Goal: Task Accomplishment & Management: Use online tool/utility

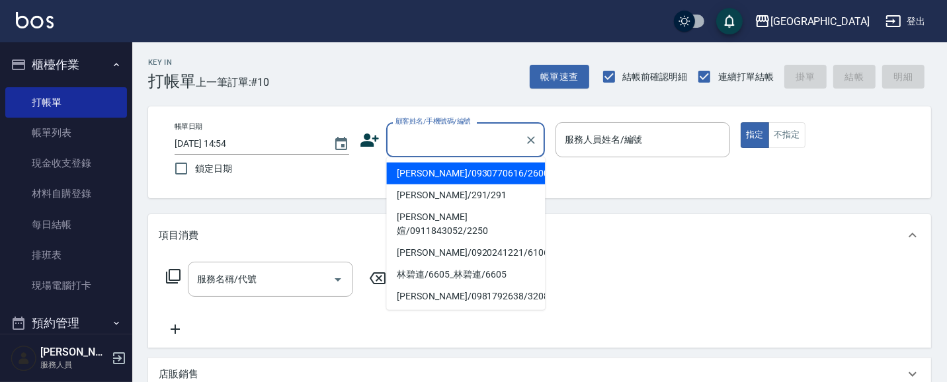
click at [452, 139] on input "顧客姓名/手機號碼/編號" at bounding box center [455, 139] width 127 height 23
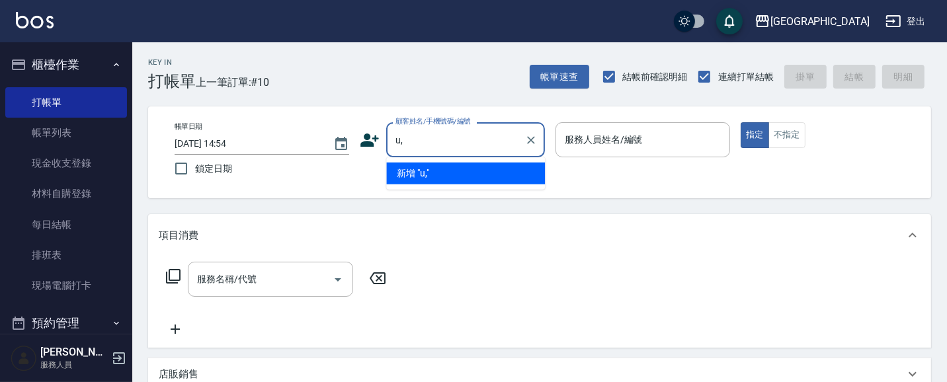
type input "u"
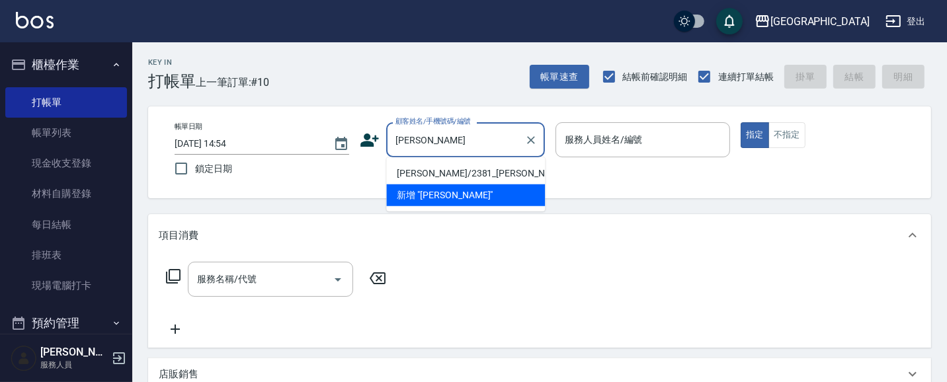
type input "葉"
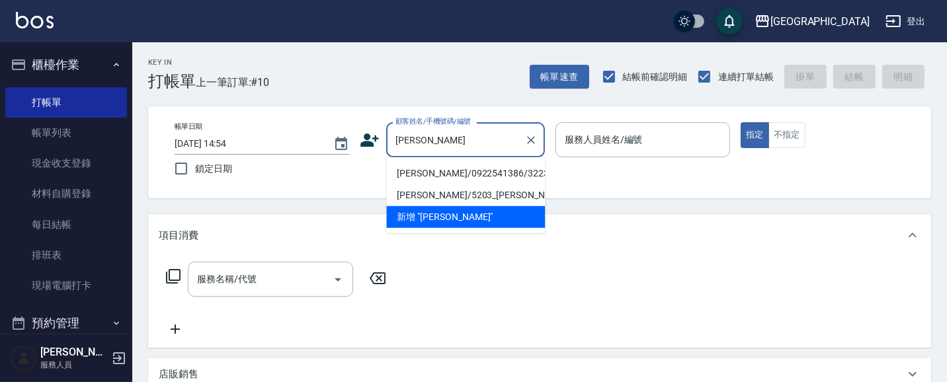
type input "呂"
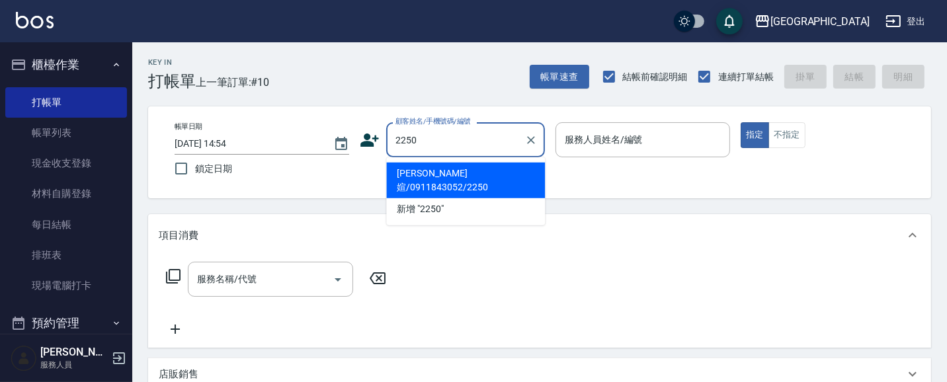
type input "2250"
type input "0"
type input "[PERSON_NAME]媗/0911843052/2250"
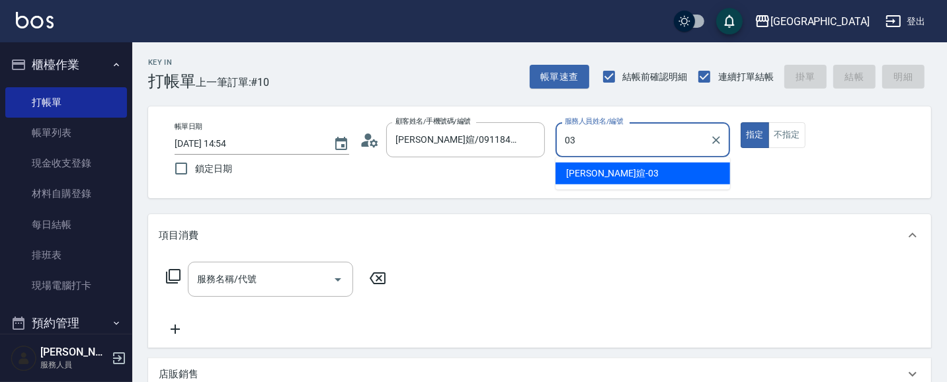
type input "03"
type button "true"
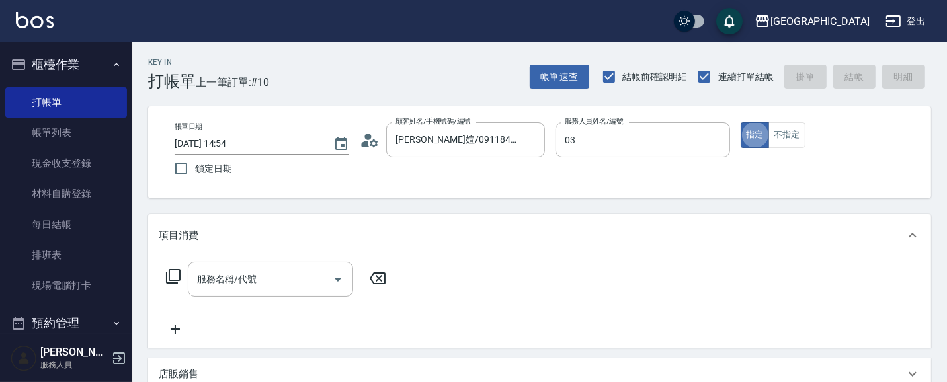
type input "[PERSON_NAME]媗-03"
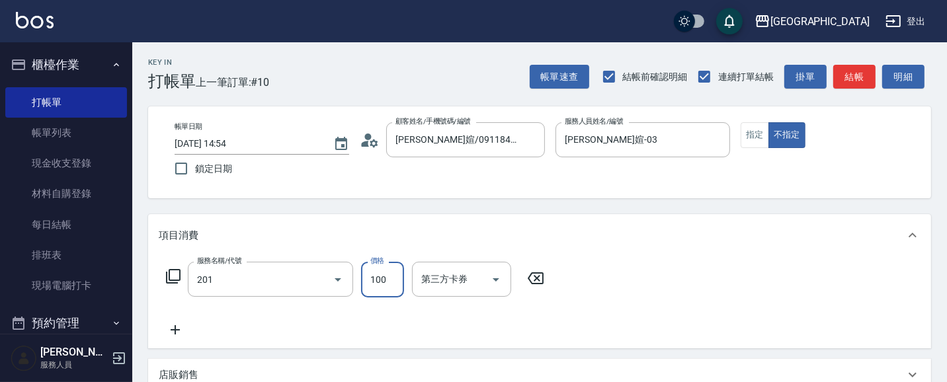
type input "洗髮[100](201)"
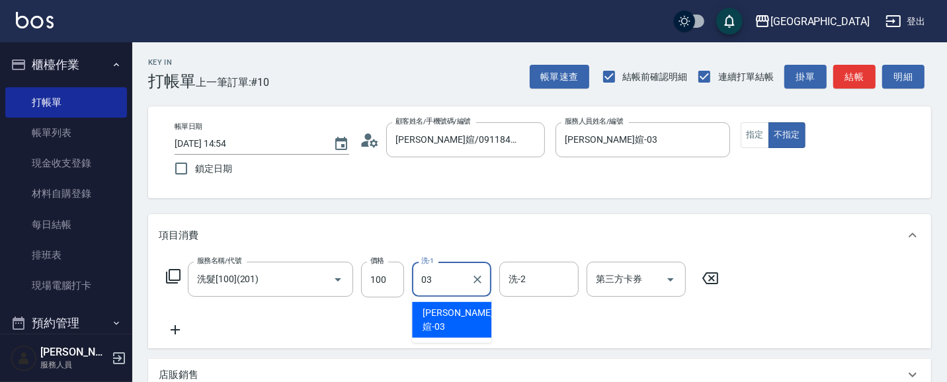
type input "[PERSON_NAME]媗-03"
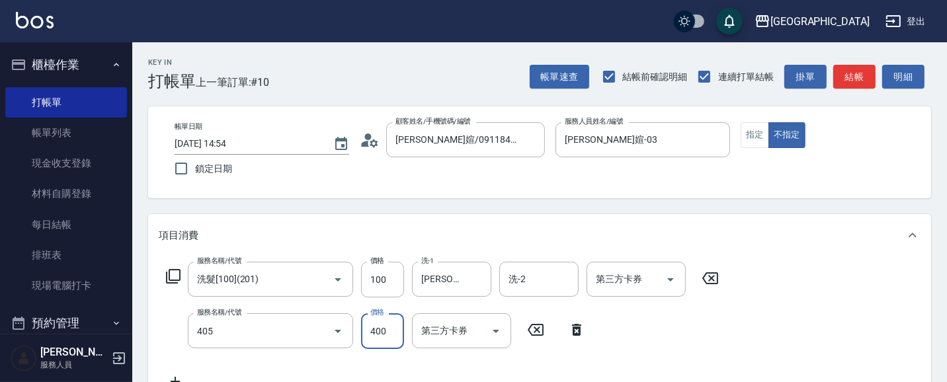
type input "剪髮(400)(405)"
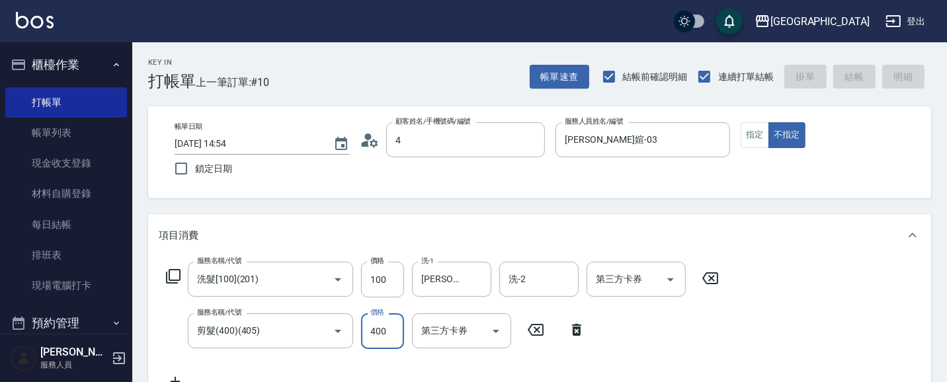
type input "43"
type input "[DATE] 19:38"
type input "432"
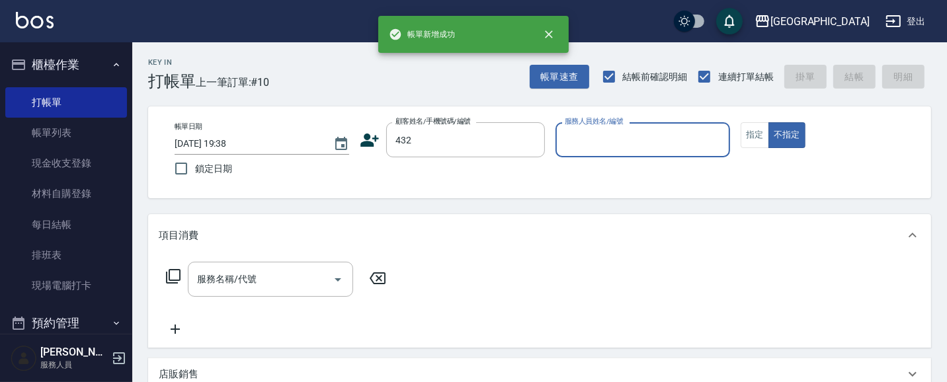
type input "432"
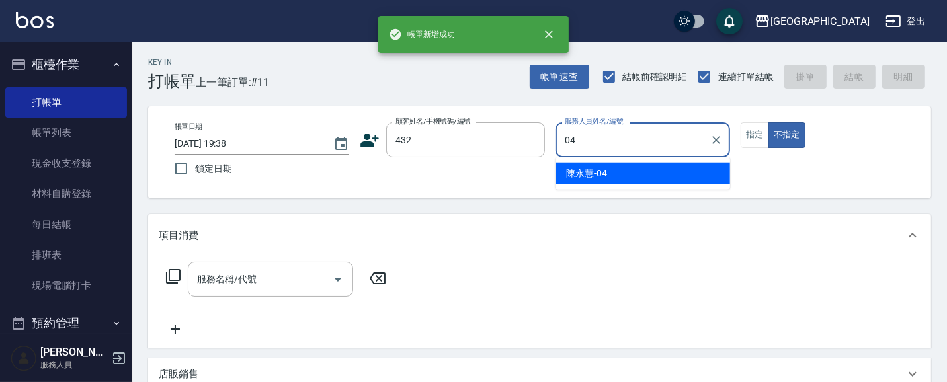
type input "[PERSON_NAME]-04"
type button "false"
type input "[PERSON_NAME]/27635673/432"
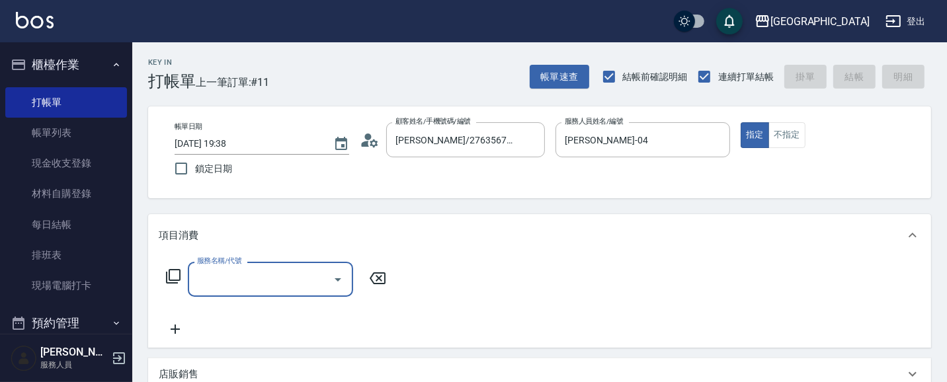
type input "6"
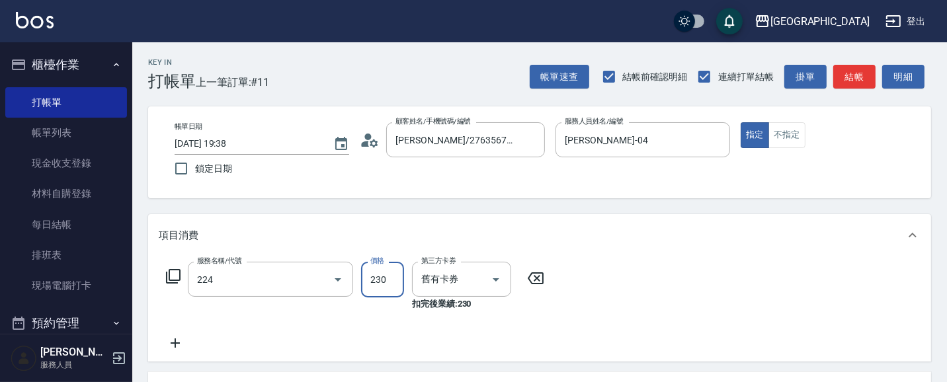
type input "洗髮(卡)230(224)"
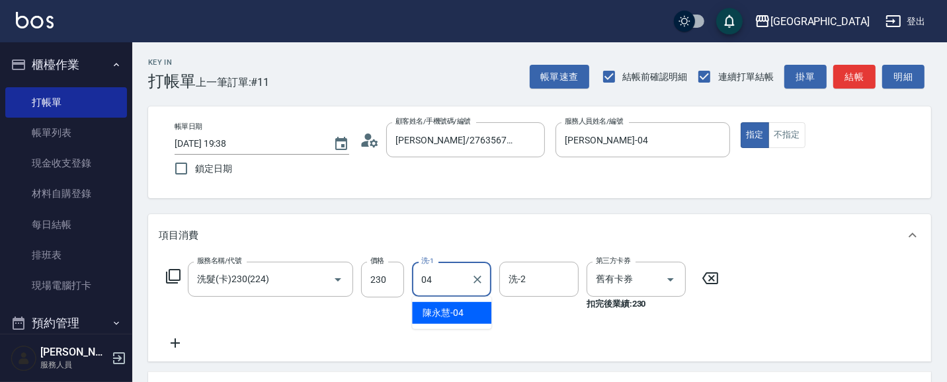
type input "[PERSON_NAME]-04"
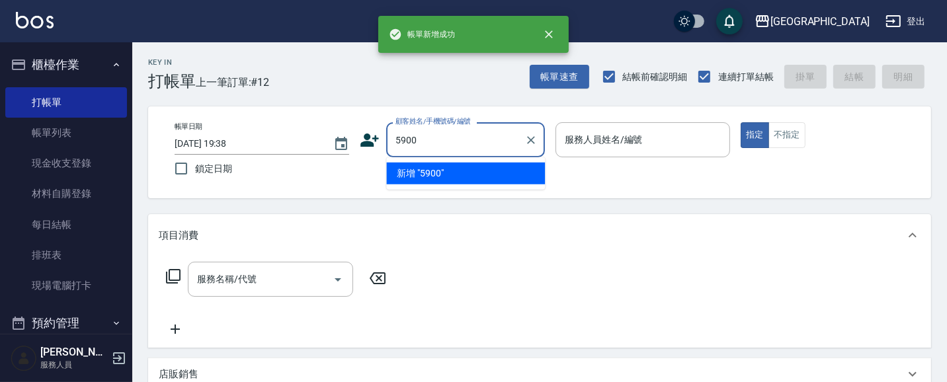
type input "5900"
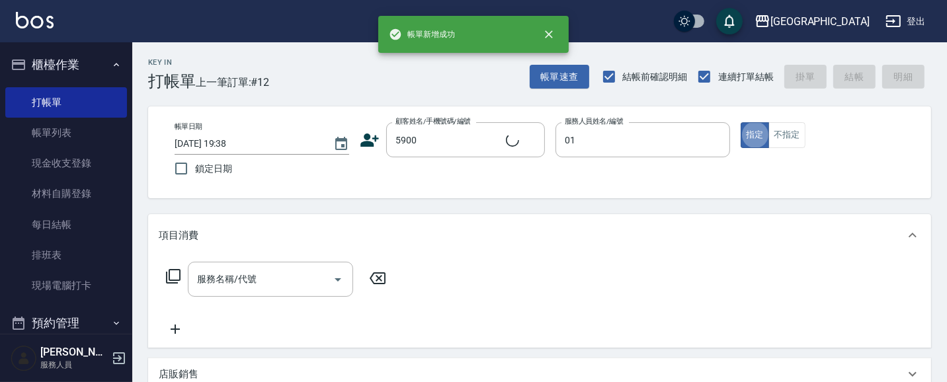
type input "[PERSON_NAME]-01"
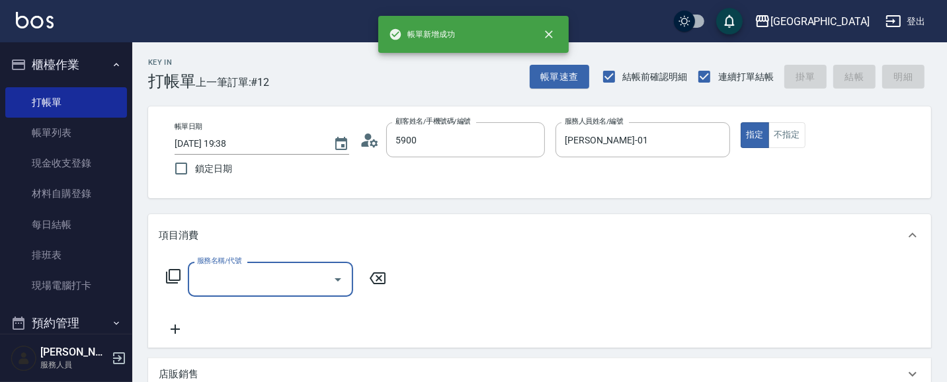
type input "[PERSON_NAME]/5900_[PERSON_NAME]/5900"
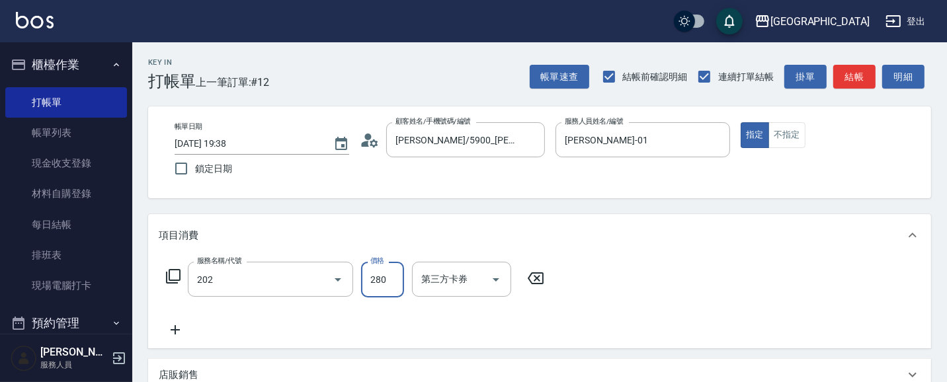
type input "洗髮[280](202)"
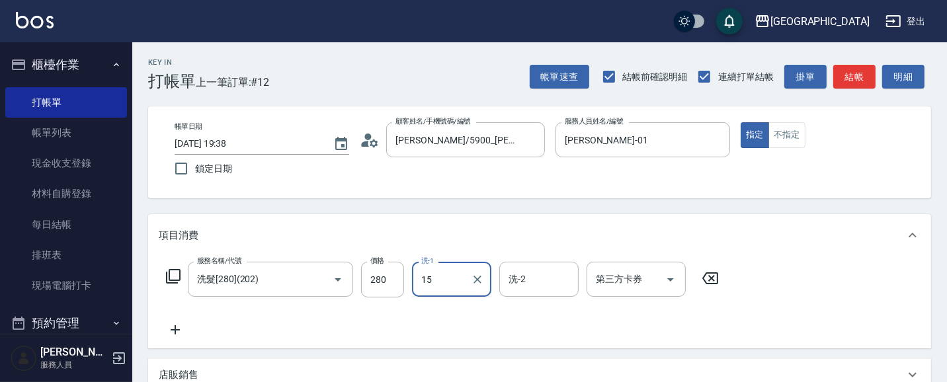
type input "[PERSON_NAME]-15"
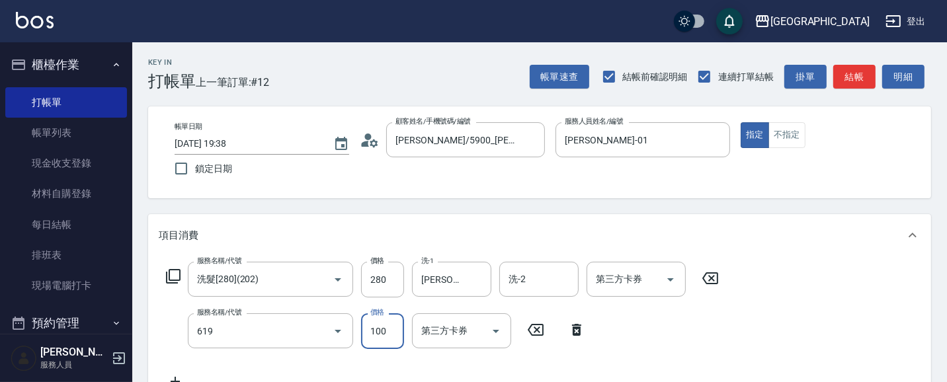
type input "[PERSON_NAME].玻酸.晶膜.水療(619)"
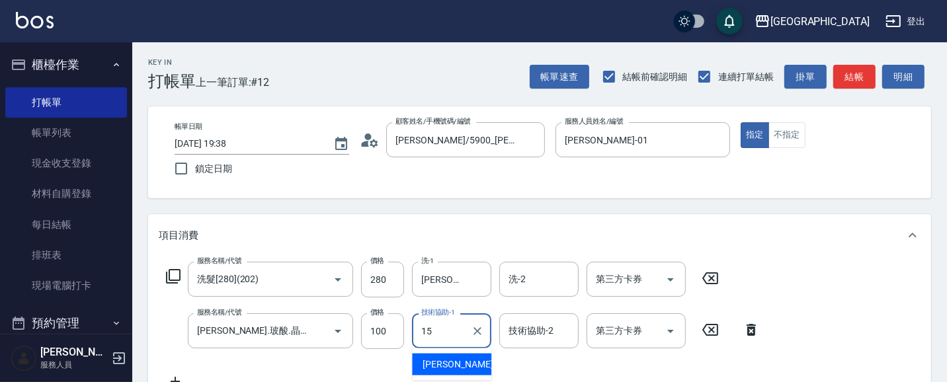
type input "[PERSON_NAME]-15"
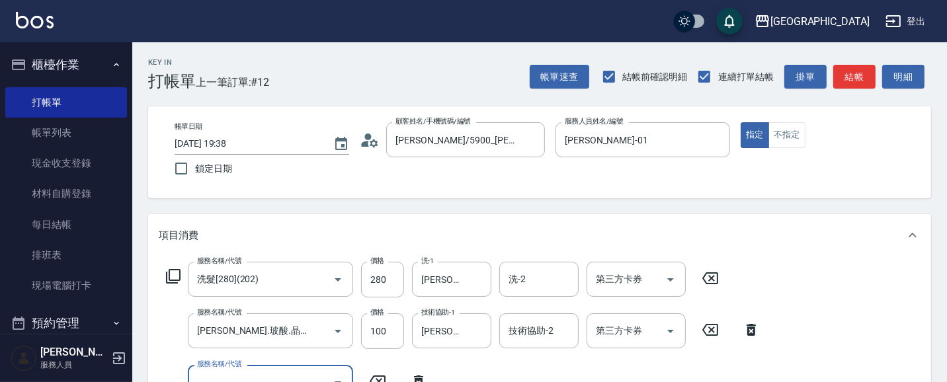
scroll to position [11, 0]
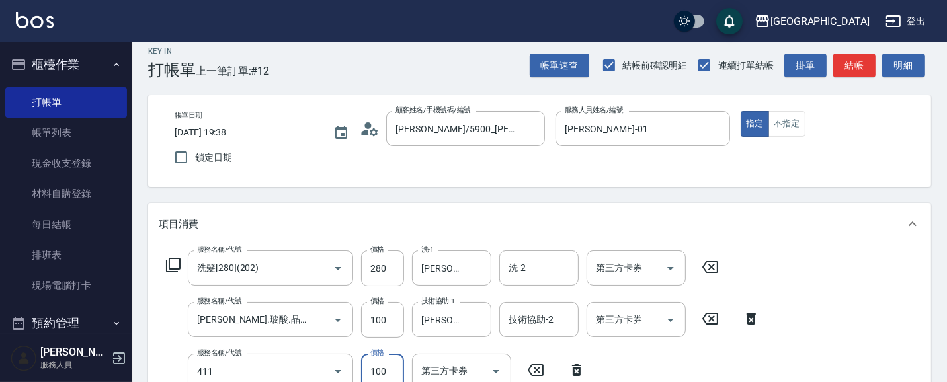
type input "剪髮(100)(411)"
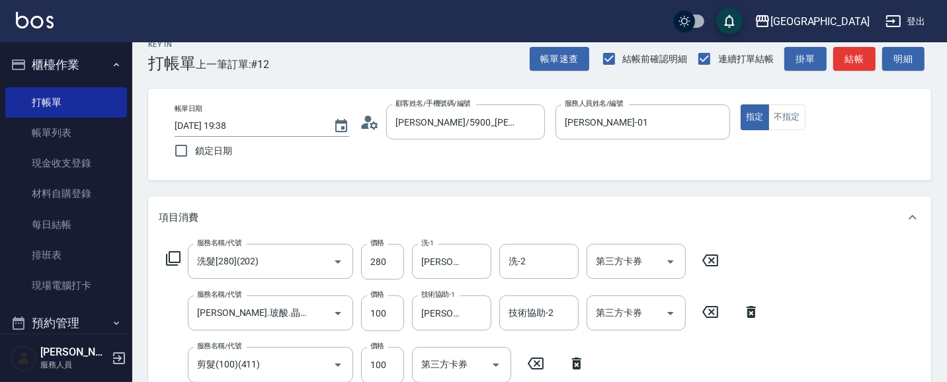
scroll to position [243, 0]
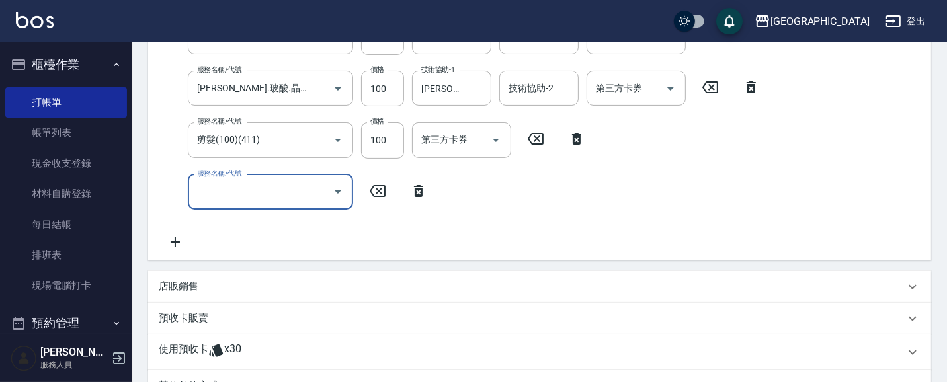
type input "[DATE] 19:39"
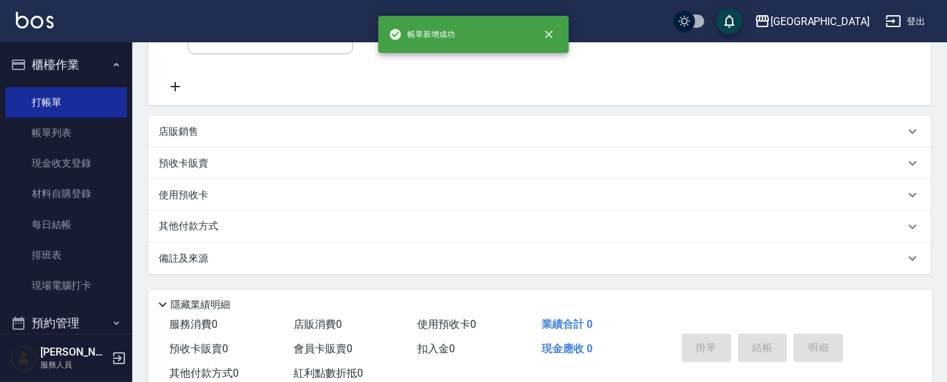
scroll to position [0, 0]
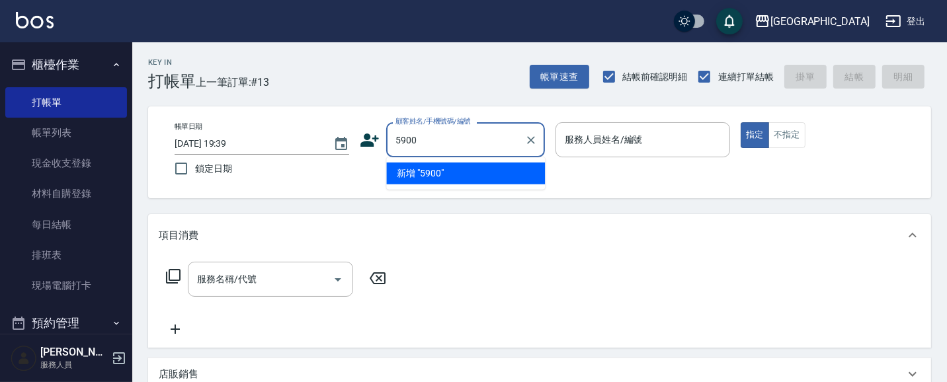
type input "5900"
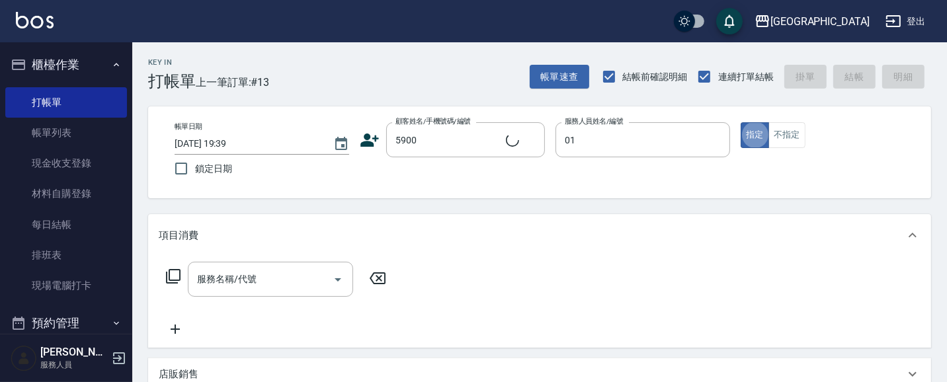
type input "[PERSON_NAME]-01"
type input "2"
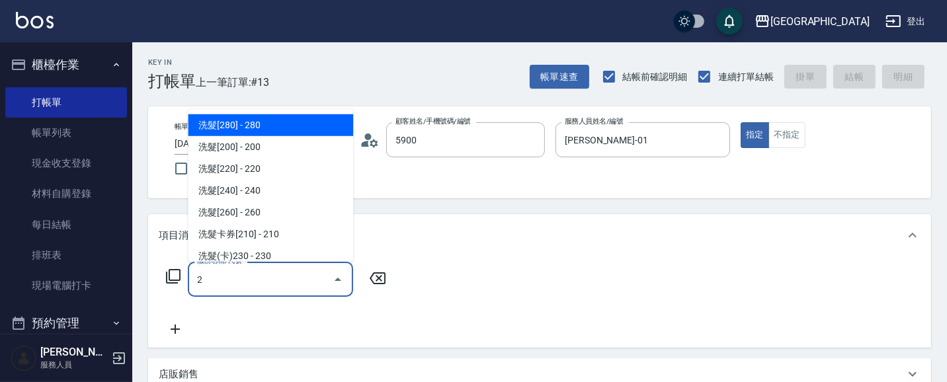
type input "[PERSON_NAME]/5900_[PERSON_NAME]/5900"
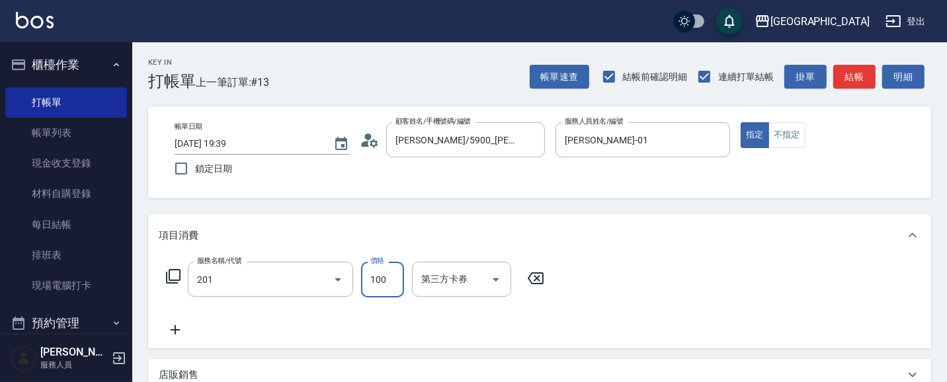
type input "洗髮[100](201)"
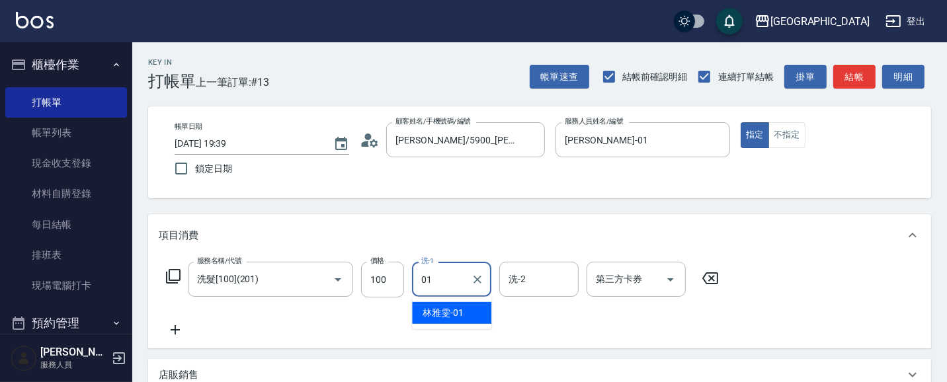
type input "[PERSON_NAME]-01"
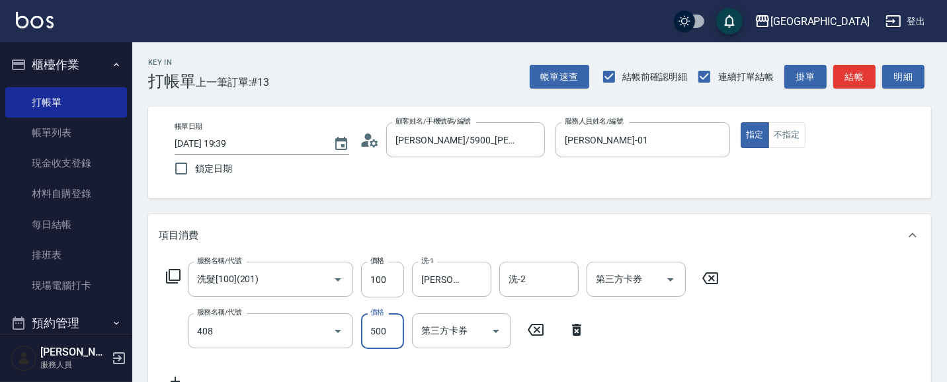
type input "剪髮(500)(408)"
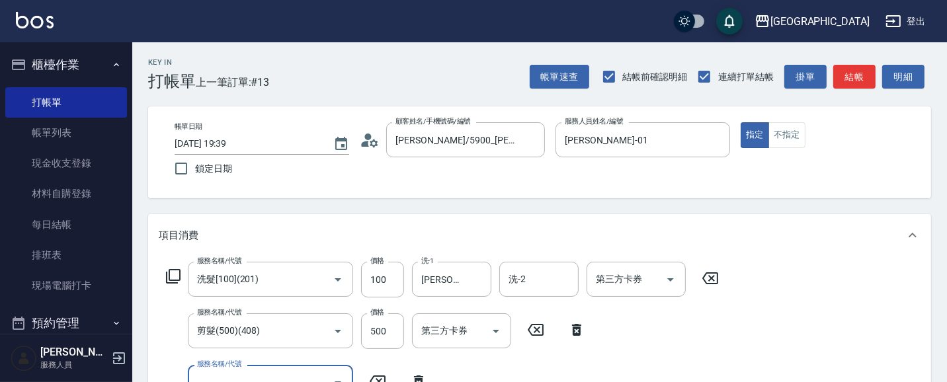
scroll to position [11, 0]
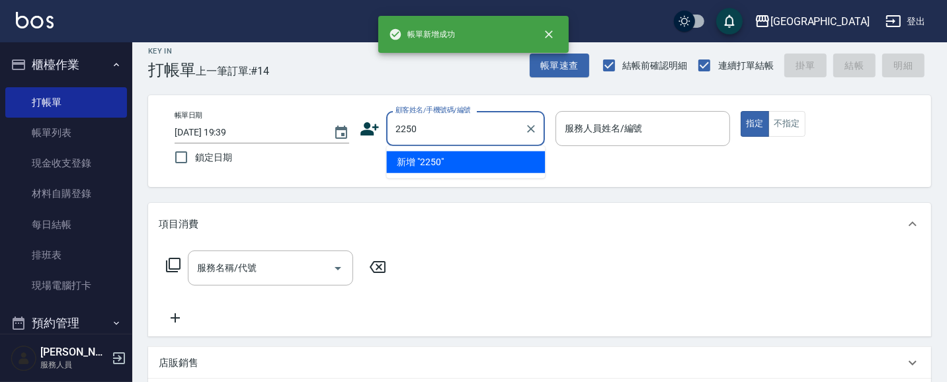
type input "2250"
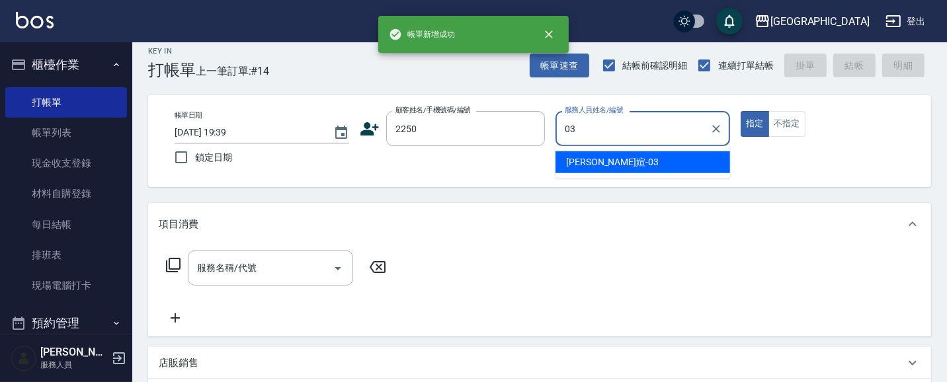
type input "[PERSON_NAME]媗-03"
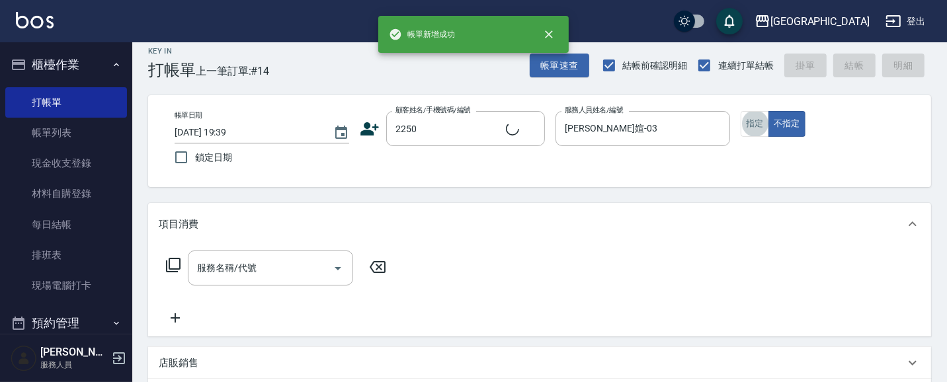
type input "2"
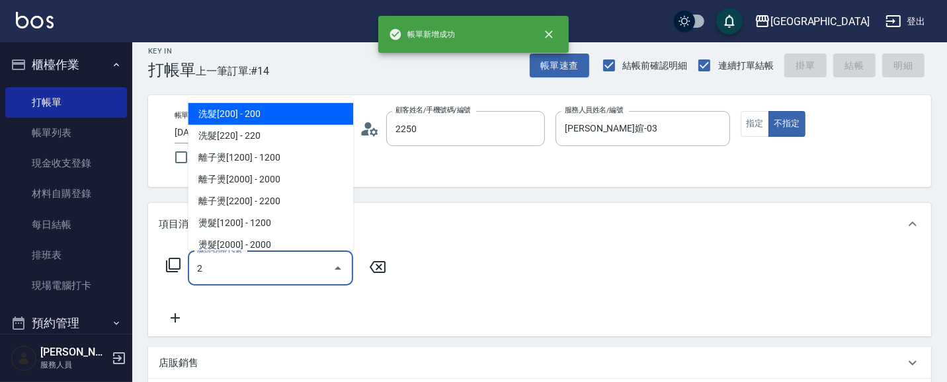
type input "[PERSON_NAME]媗/0911843052/2250"
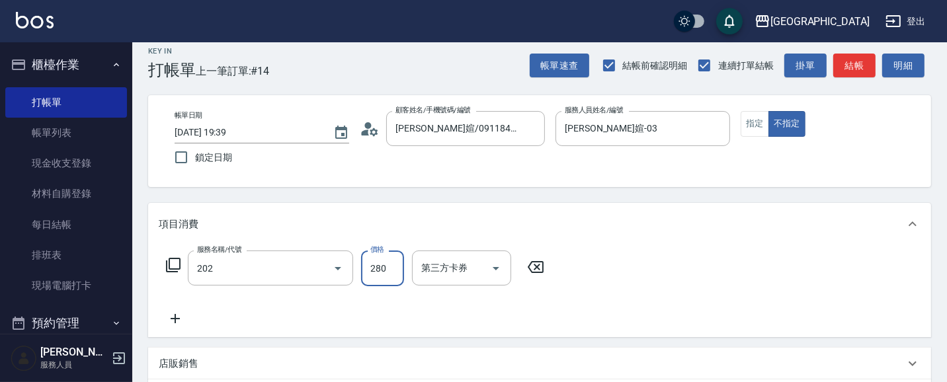
type input "洗髮[280](202)"
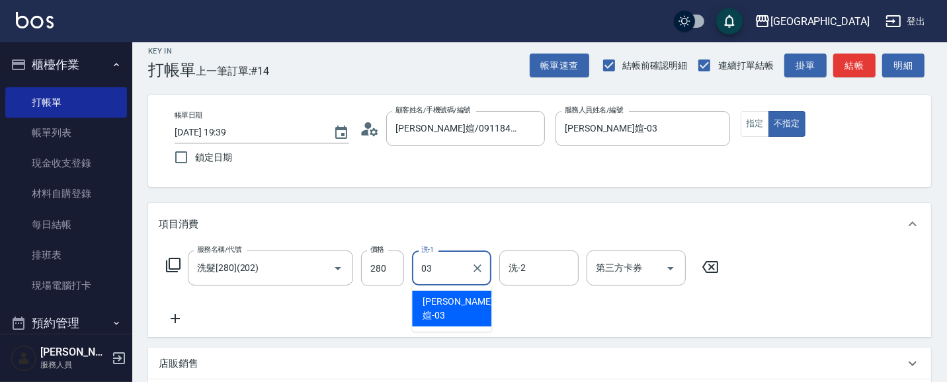
type input "[PERSON_NAME]媗-03"
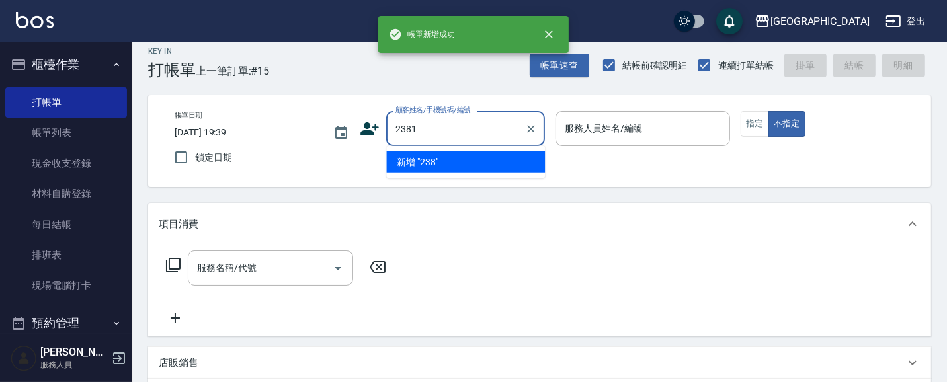
type input "2381"
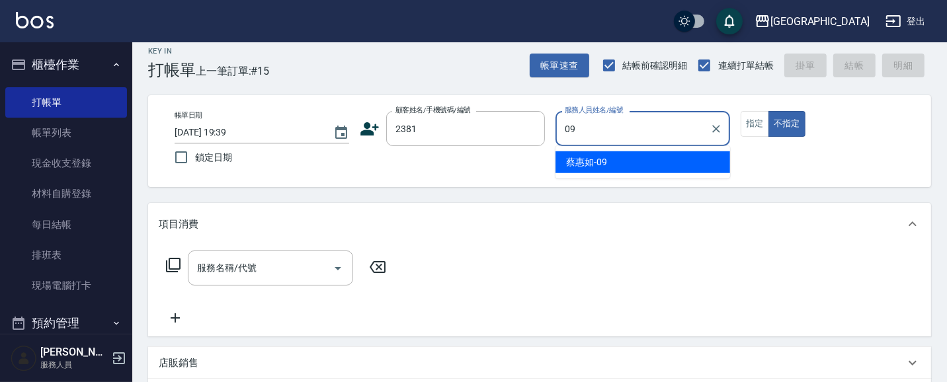
type input "[PERSON_NAME]-09"
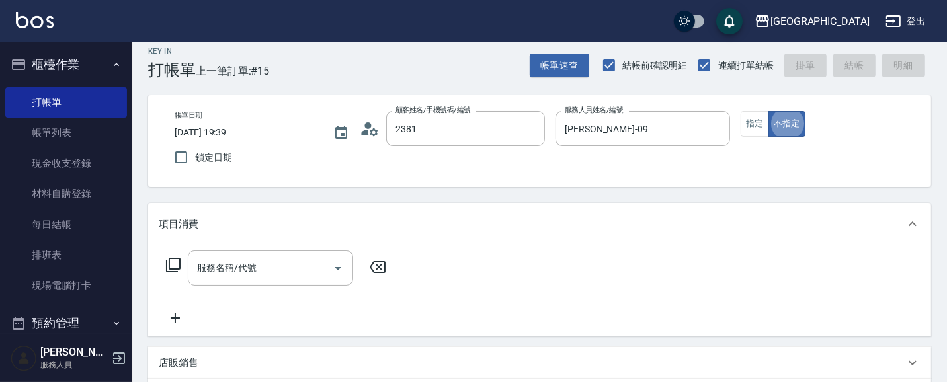
type input "[PERSON_NAME]/2381_[PERSON_NAME]/2381"
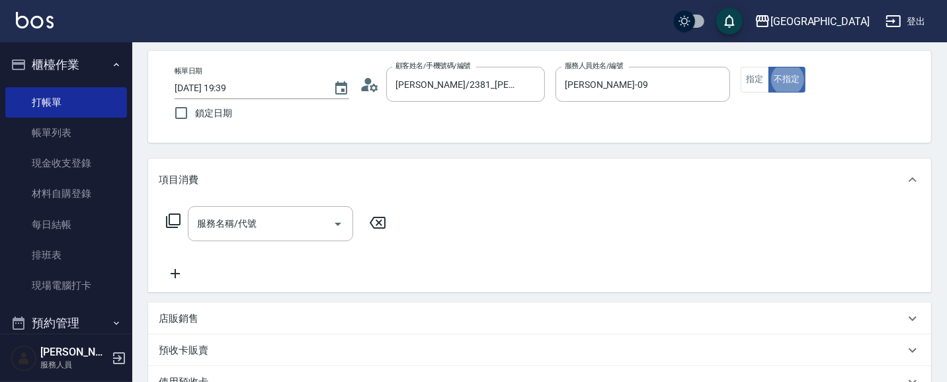
scroll to position [59, 0]
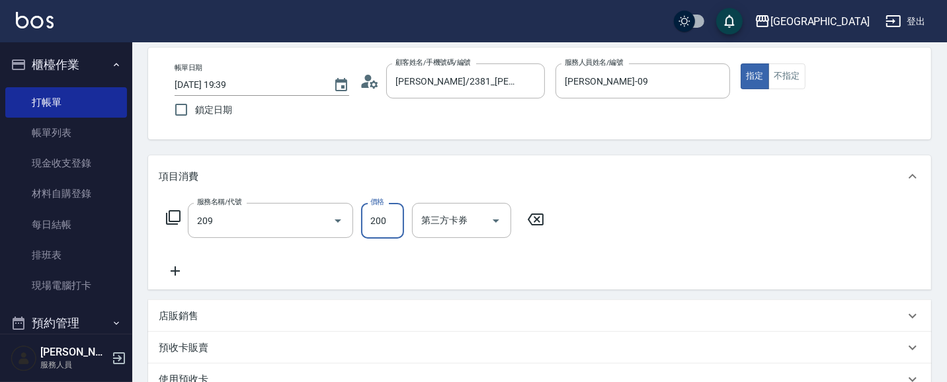
type input "洗髮[200](209)"
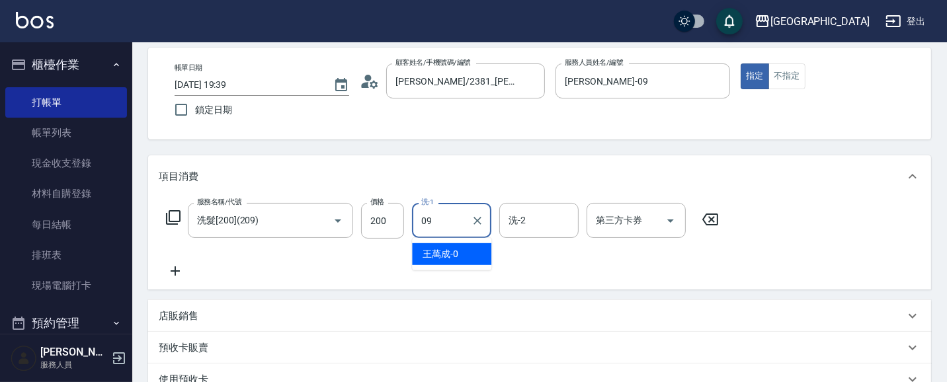
type input "[PERSON_NAME]-09"
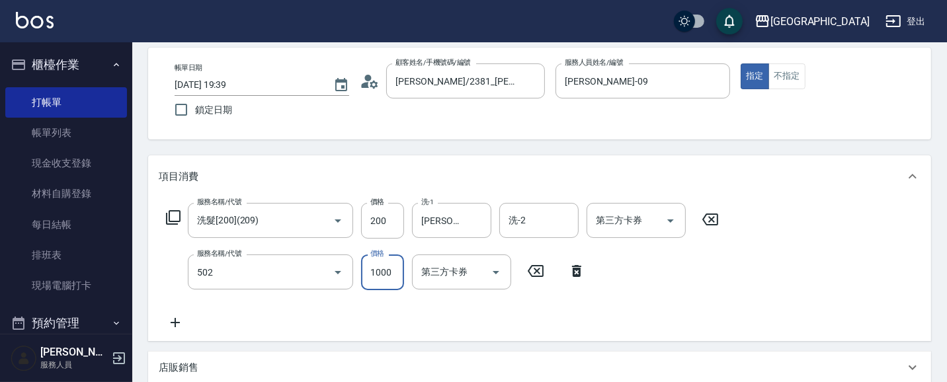
type input "染髮[1000](502)"
drag, startPoint x: 387, startPoint y: 276, endPoint x: 381, endPoint y: 272, distance: 6.8
click at [387, 275] on input "1000" at bounding box center [382, 273] width 43 height 36
click at [266, 276] on input "染髮[1000](502)" at bounding box center [252, 272] width 116 height 23
type input "自備染髮[600](501)"
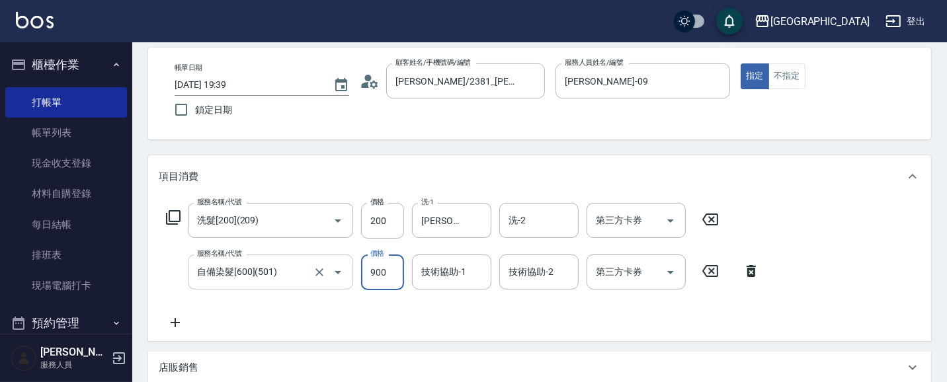
type input "900"
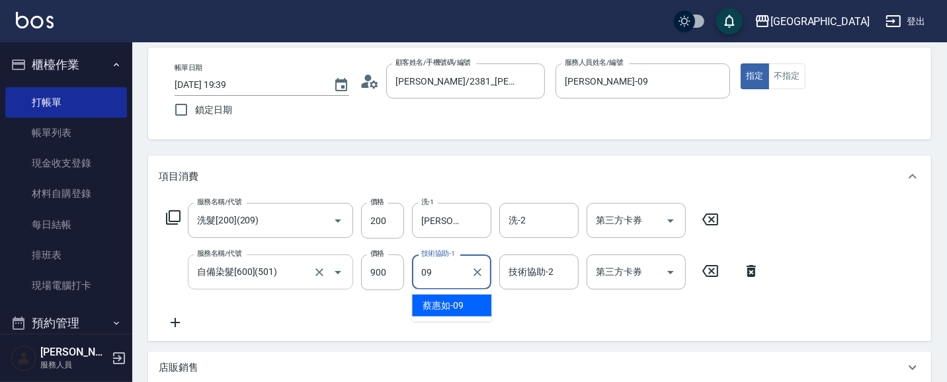
type input "[PERSON_NAME]-09"
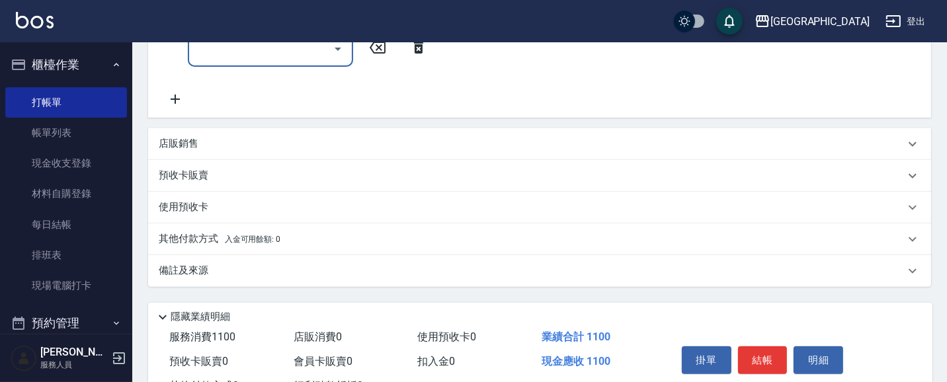
scroll to position [88, 0]
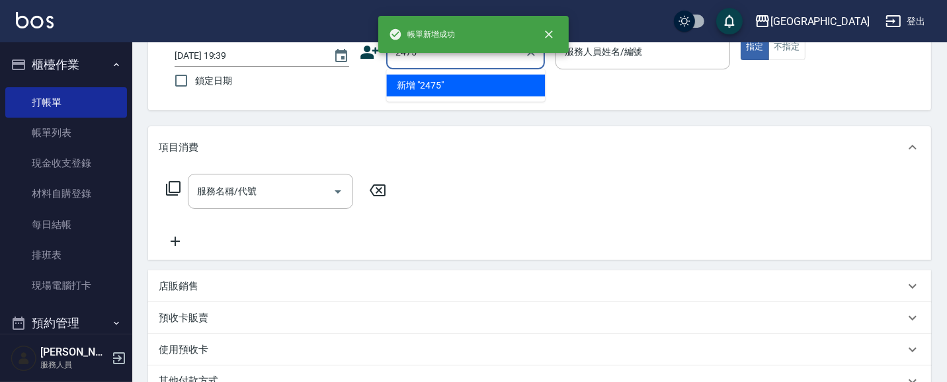
type input "2475"
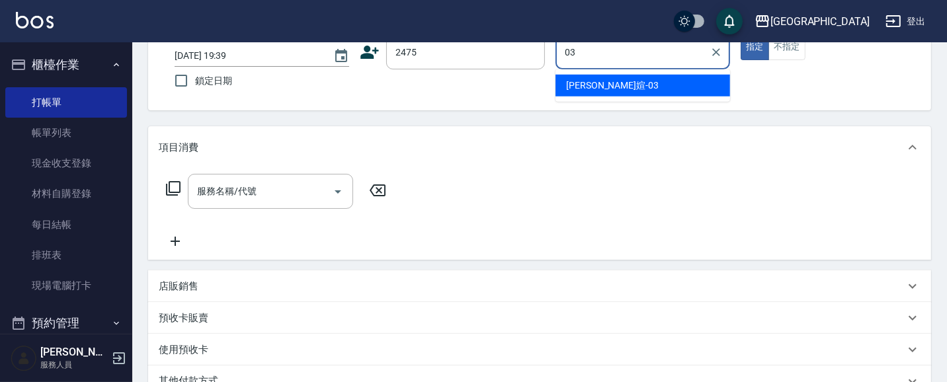
type input "[PERSON_NAME]媗-03"
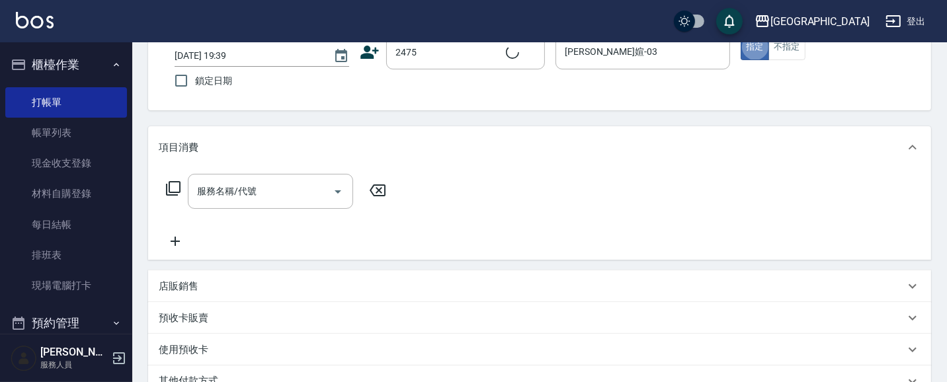
type input "2"
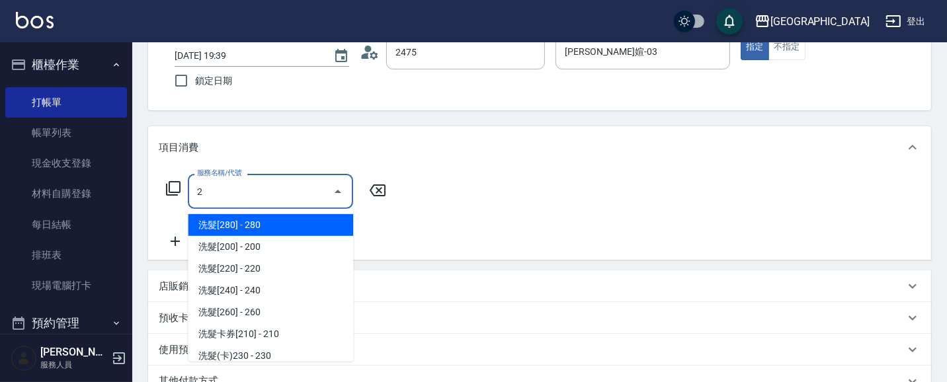
type input "[PERSON_NAME]/2475_[PERSON_NAME]/2475"
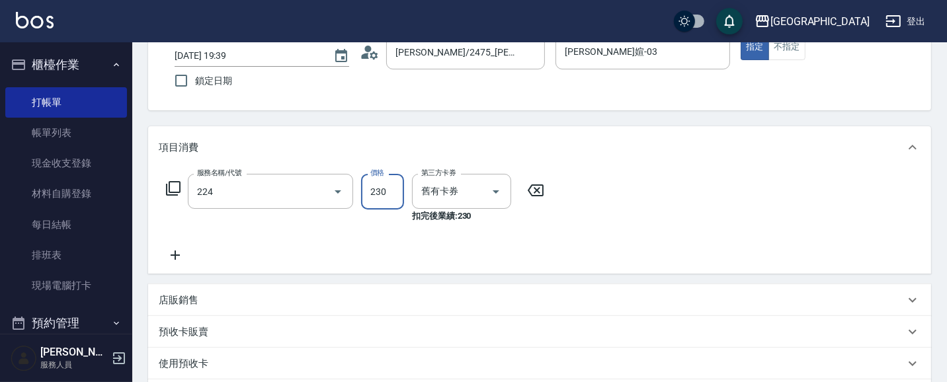
type input "洗髮(卡)230(224)"
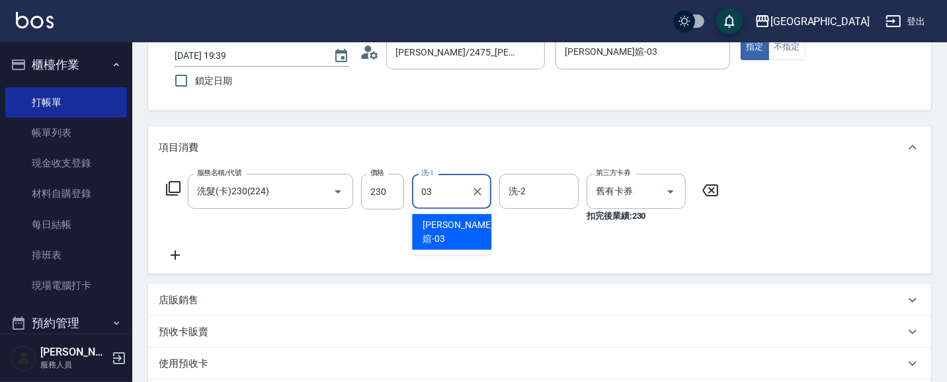
type input "[PERSON_NAME]媗-03"
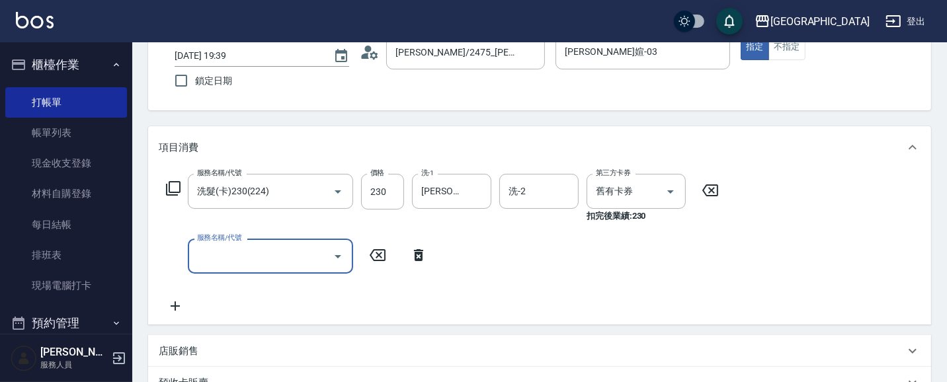
type input "[DATE] 19:40"
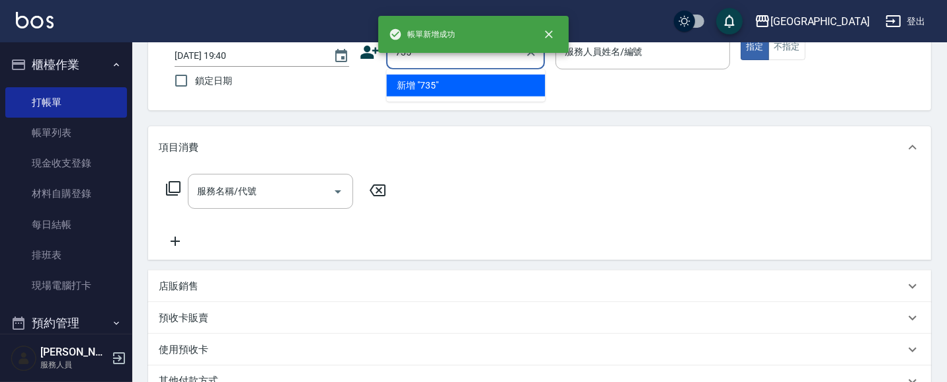
type input "735"
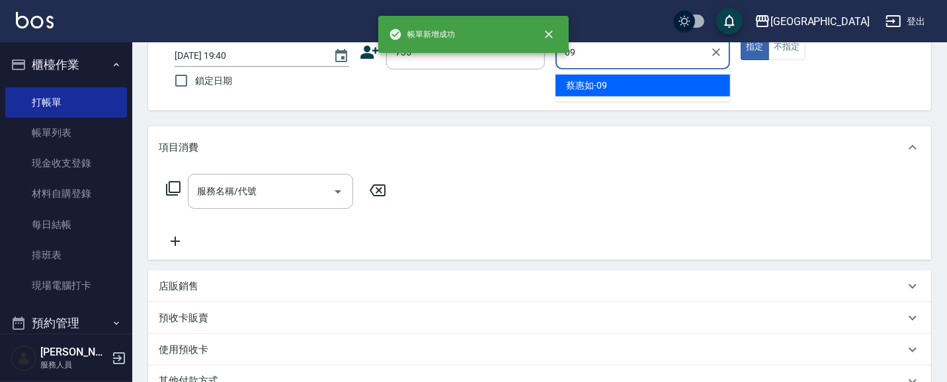
type input "[PERSON_NAME]-09"
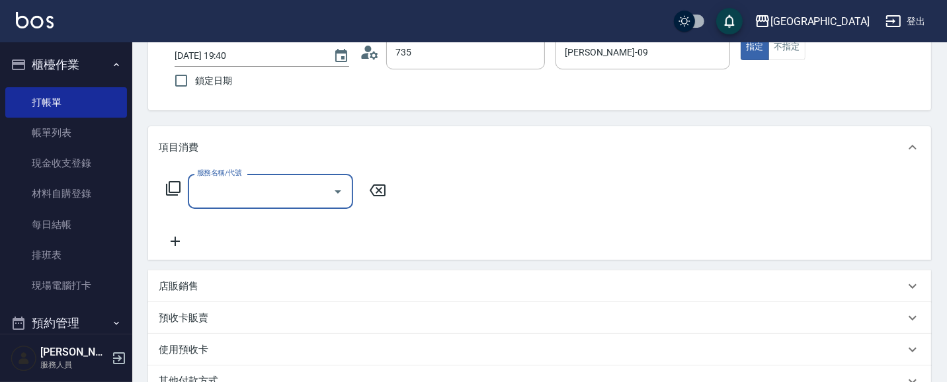
type input "[PERSON_NAME]/ 0958338986/735"
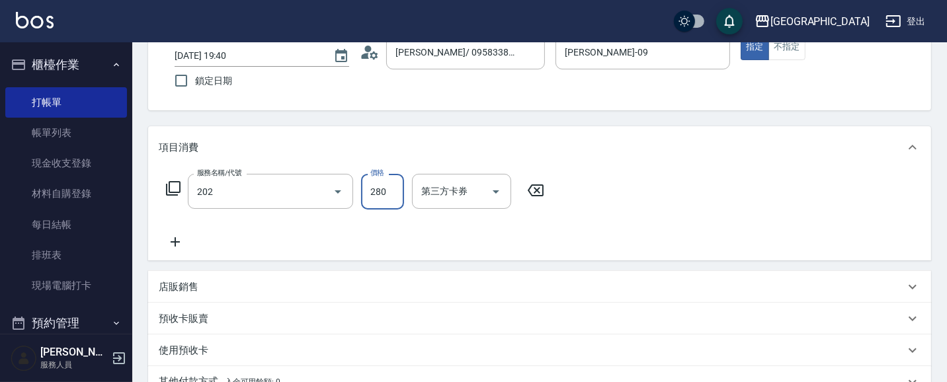
type input "洗髮[280](202)"
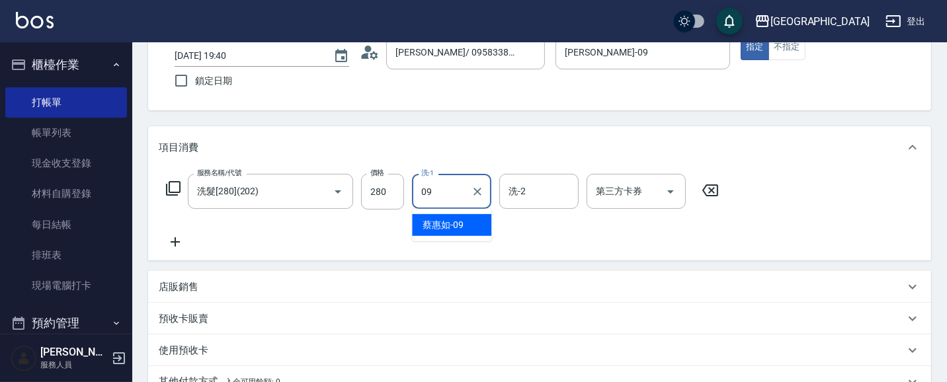
type input "[PERSON_NAME]-09"
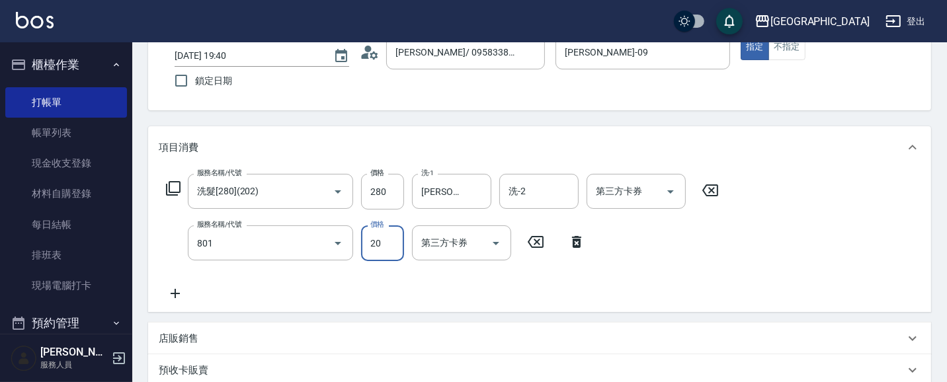
type input "潤絲(801)"
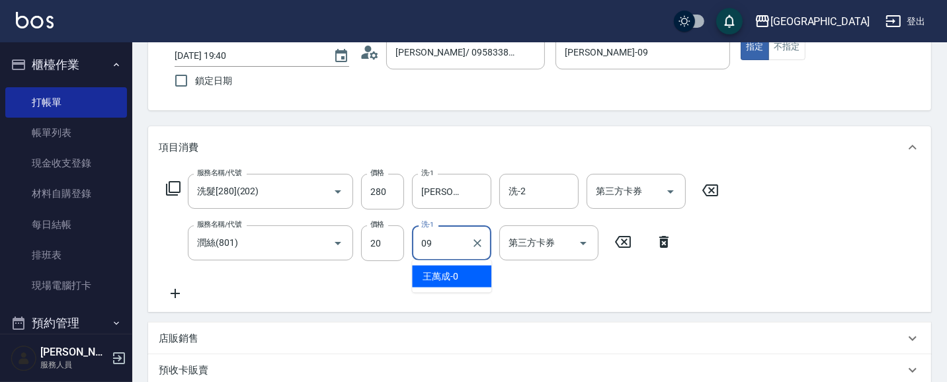
type input "[PERSON_NAME]-09"
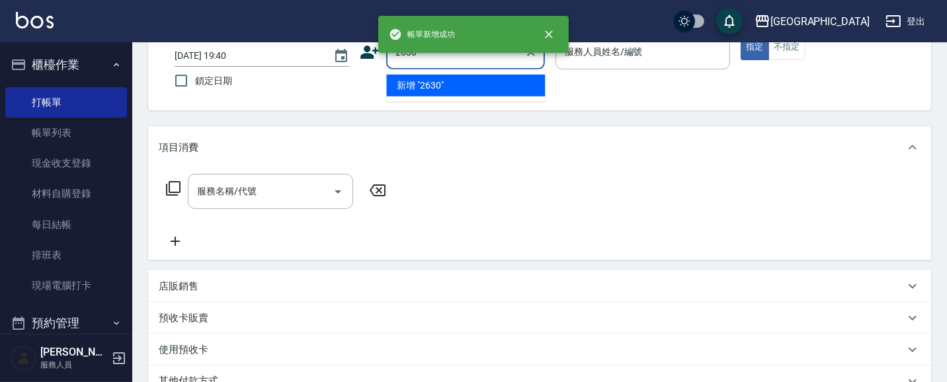
type input "2630"
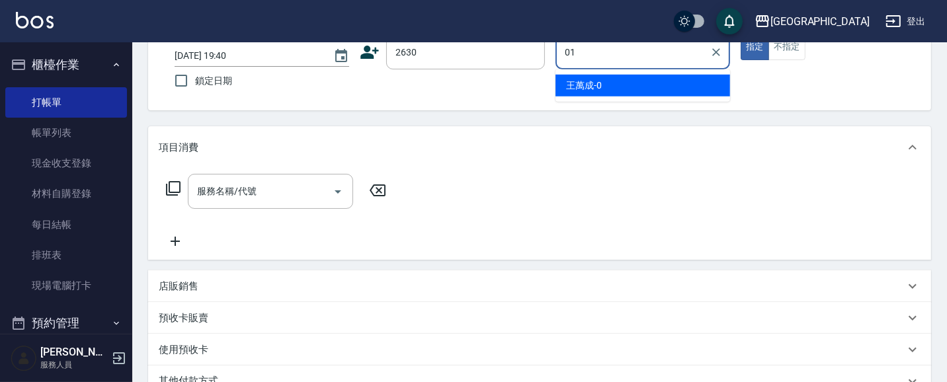
type input "[PERSON_NAME]-01"
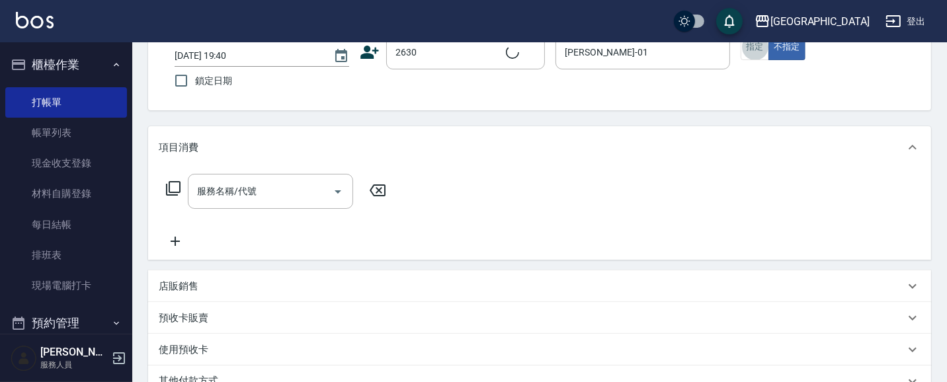
type input "[PERSON_NAME]/2630_[PERSON_NAME]/2630"
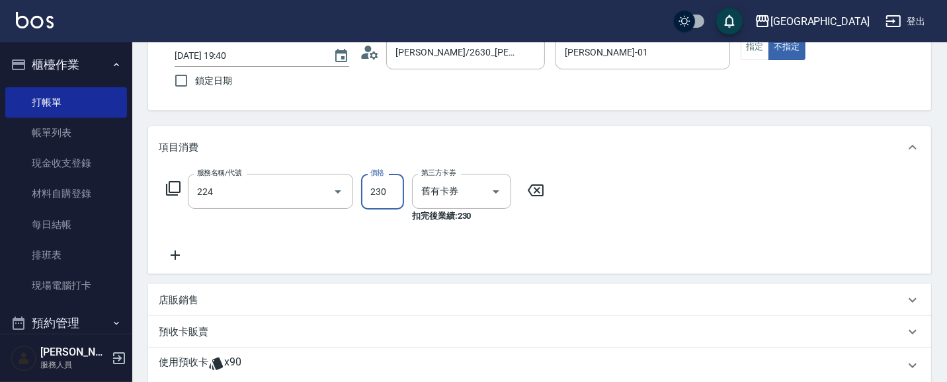
type input "洗髮(卡)230(224)"
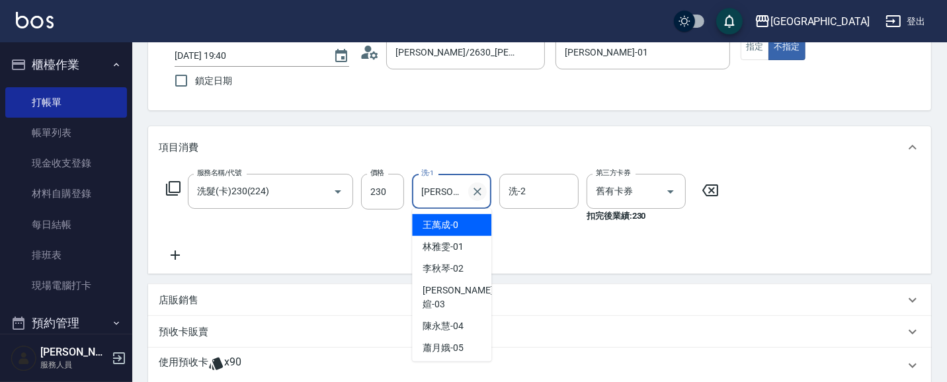
drag, startPoint x: 466, startPoint y: 188, endPoint x: 478, endPoint y: 186, distance: 12.0
click at [472, 187] on div "[PERSON_NAME]-0 洗-1" at bounding box center [451, 191] width 79 height 35
click at [460, 252] on span "[PERSON_NAME]-01" at bounding box center [442, 247] width 41 height 14
type input "[PERSON_NAME]-01"
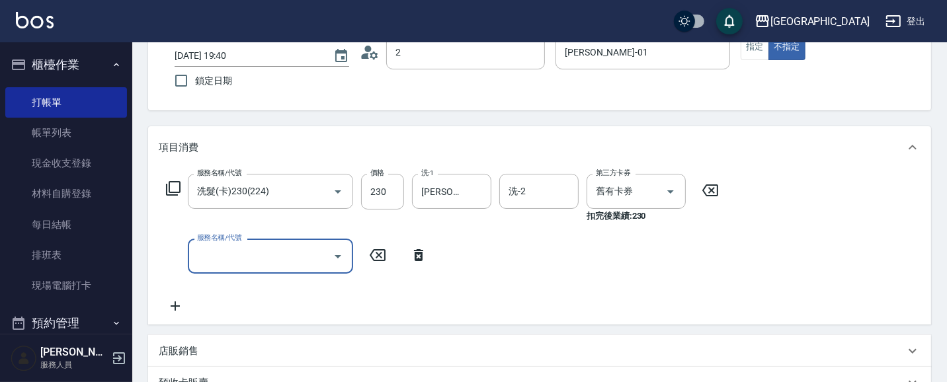
type input "27"
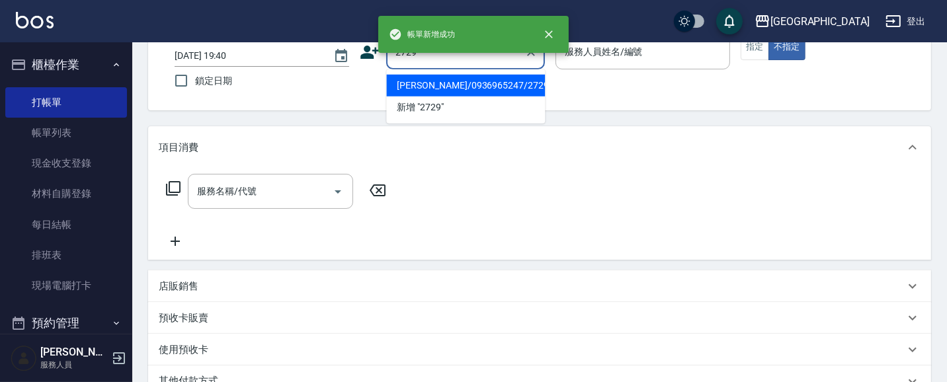
type input "[PERSON_NAME]/0936965247/2729"
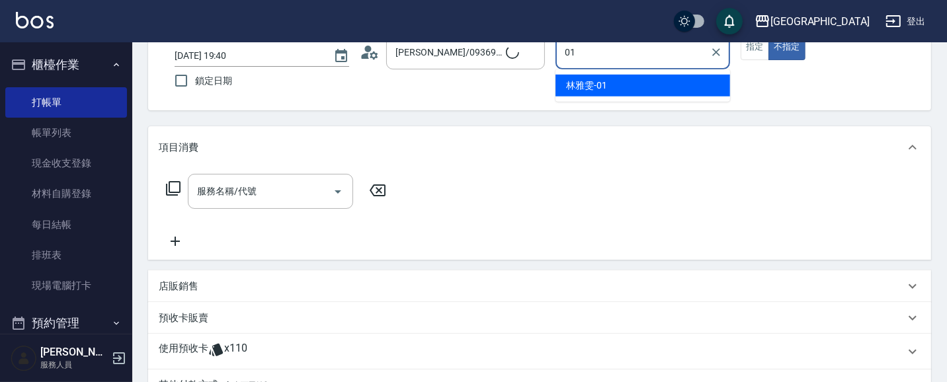
type input "[PERSON_NAME]-01"
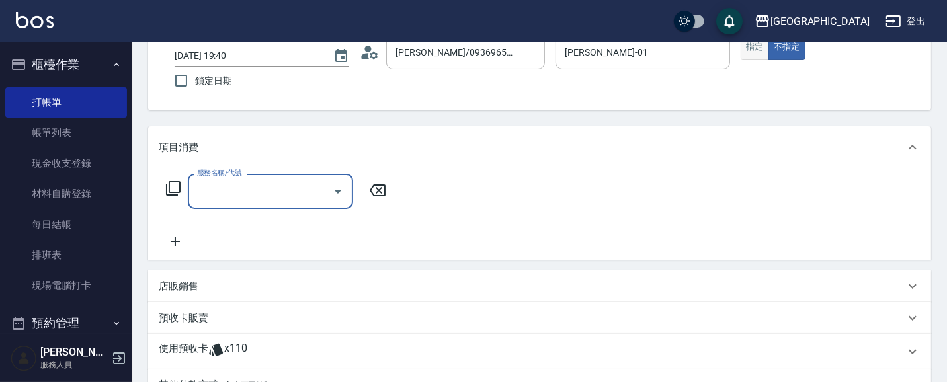
drag, startPoint x: 757, startPoint y: 54, endPoint x: 750, endPoint y: 47, distance: 9.8
click at [757, 53] on button "指定" at bounding box center [755, 47] width 28 height 26
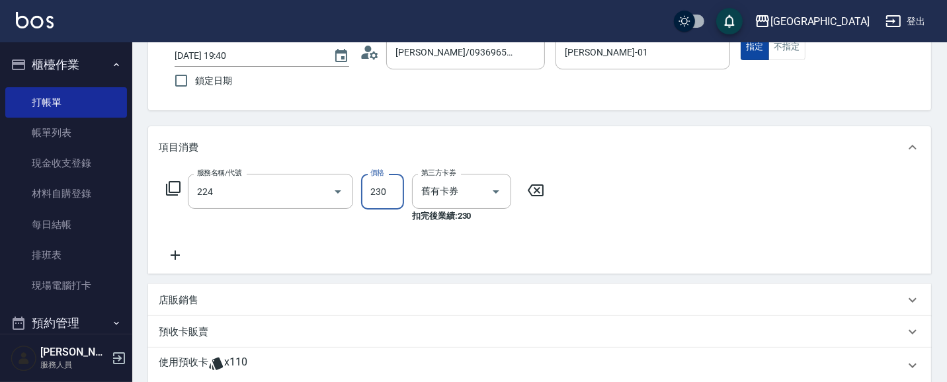
type input "洗髮(卡)230(224)"
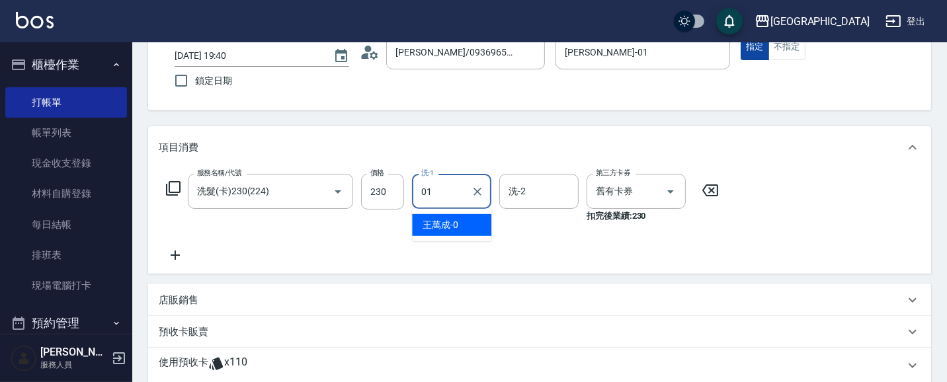
type input "[PERSON_NAME]-01"
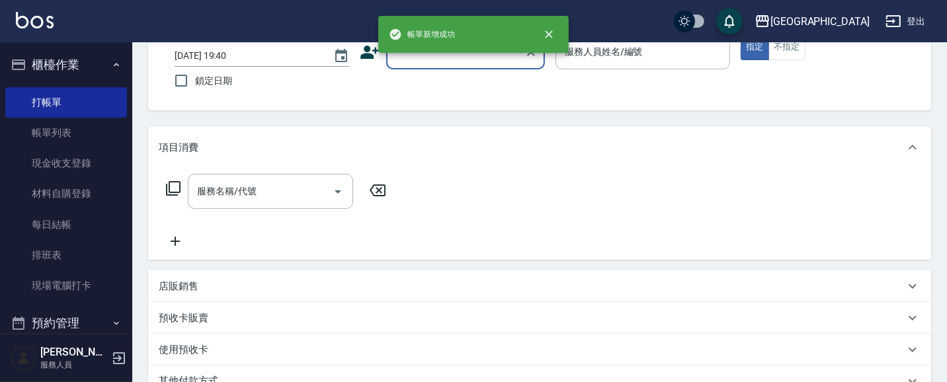
scroll to position [0, 0]
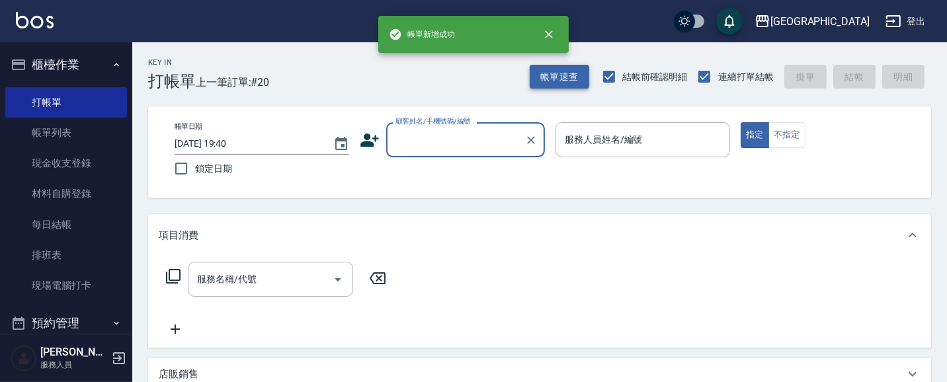
click at [565, 77] on button "帳單速查" at bounding box center [560, 77] width 60 height 24
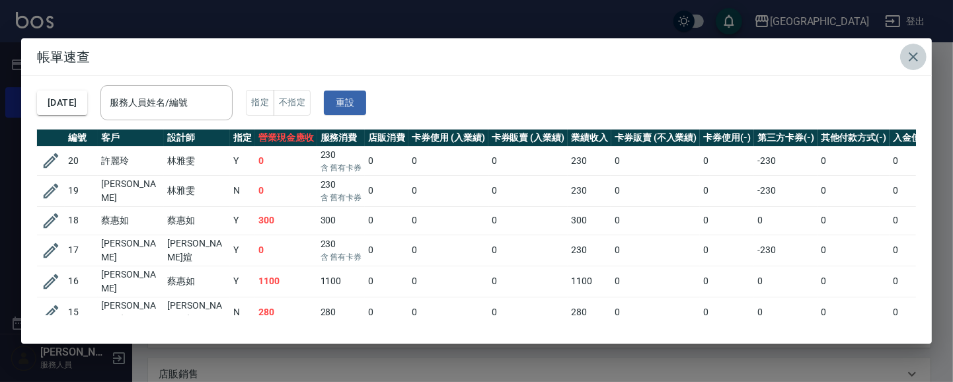
drag, startPoint x: 913, startPoint y: 56, endPoint x: 539, endPoint y: 46, distance: 374.4
click at [912, 56] on icon "button" at bounding box center [913, 56] width 9 height 9
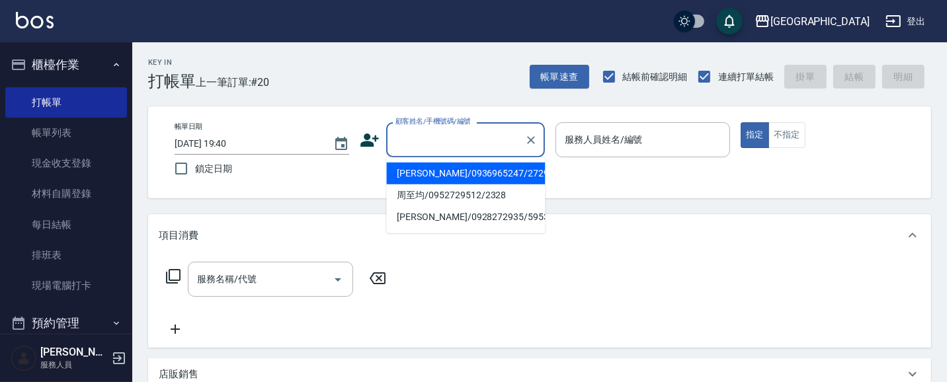
drag, startPoint x: 406, startPoint y: 134, endPoint x: 378, endPoint y: 132, distance: 27.8
click at [405, 134] on input "顧客姓名/手機號碼/編號" at bounding box center [455, 139] width 127 height 23
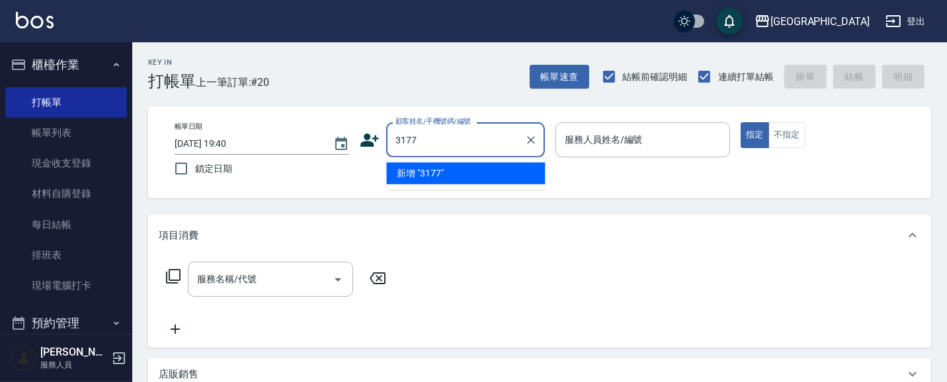
type input "3177"
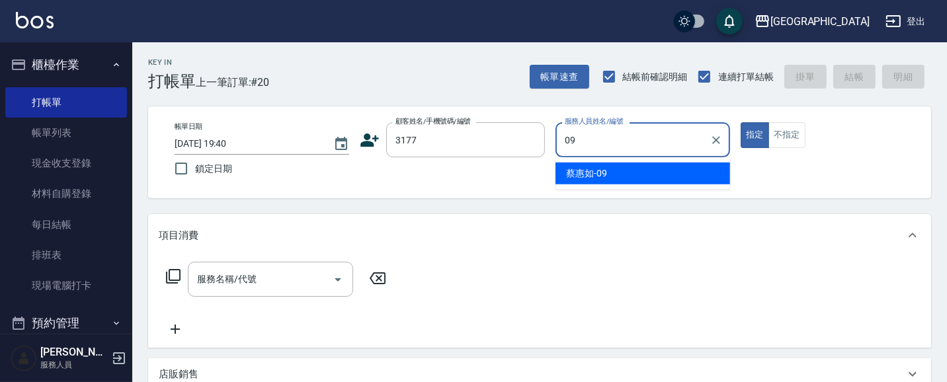
type input "[PERSON_NAME]-09"
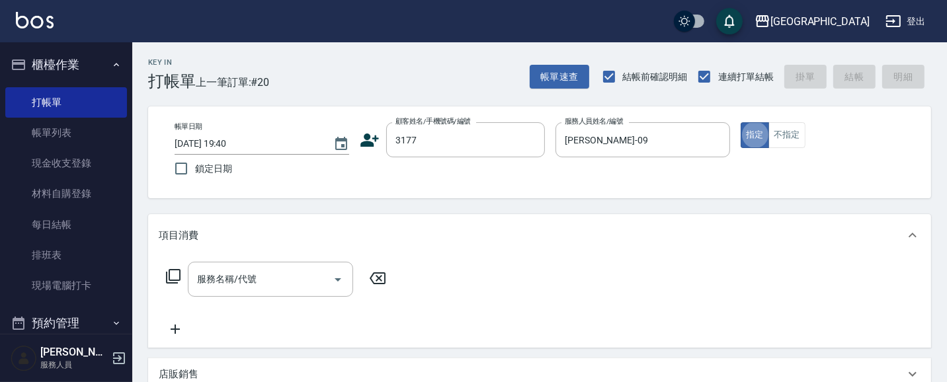
type input "[PERSON_NAME]/3177/3177"
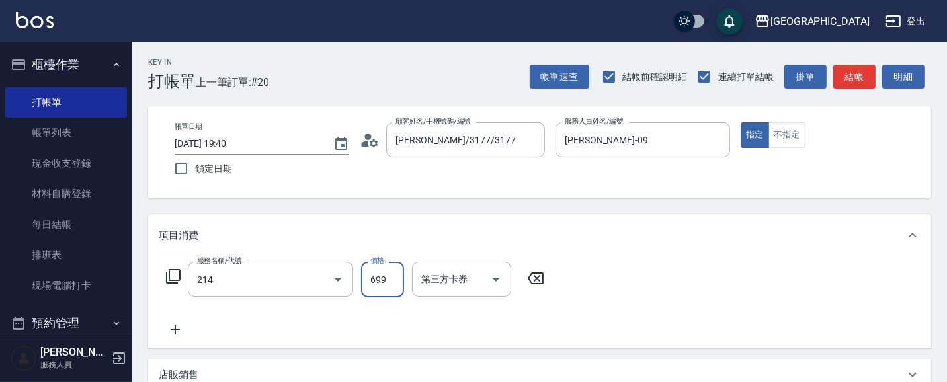
type input "滾珠洗髪699(214)"
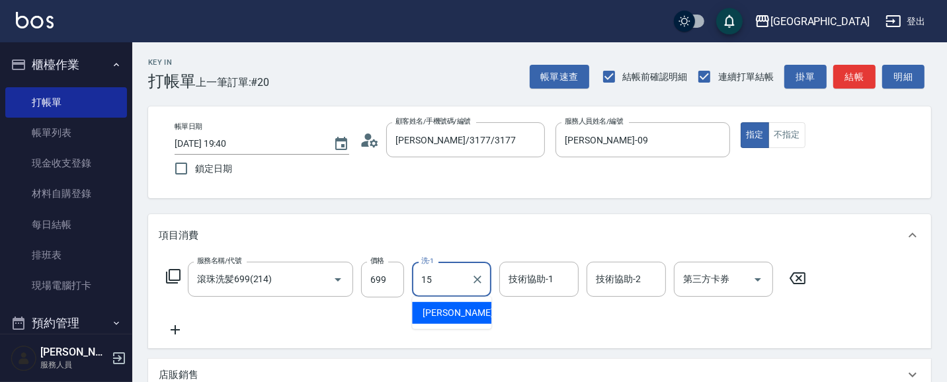
type input "[PERSON_NAME]-15"
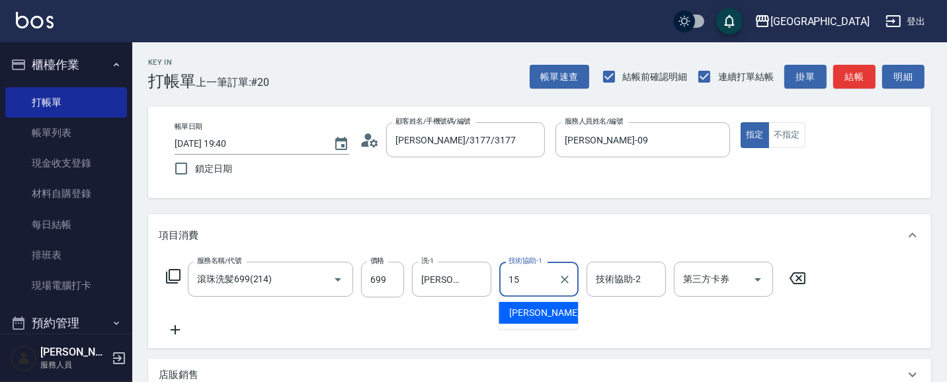
type input "[PERSON_NAME]-15"
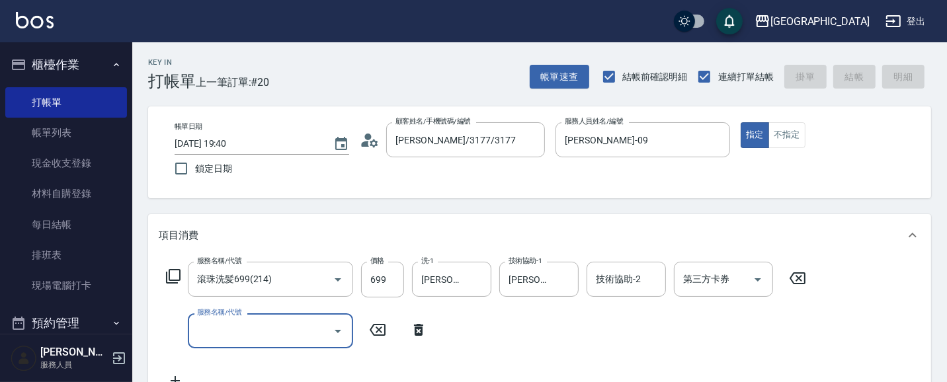
type input "[DATE] 19:41"
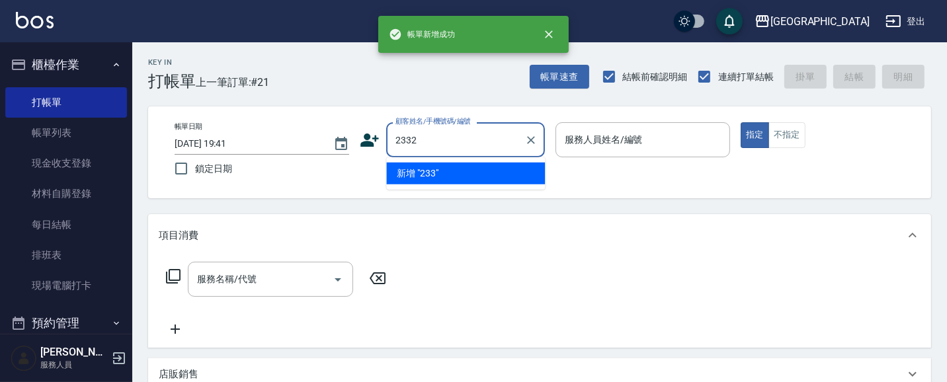
type input "2332"
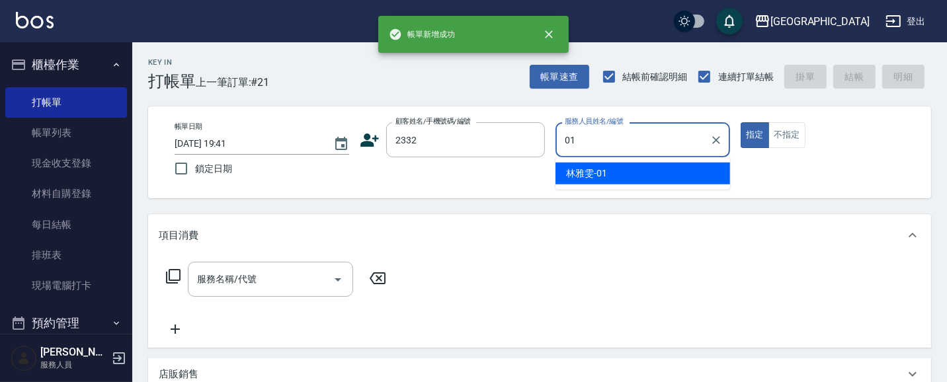
type input "[PERSON_NAME]-01"
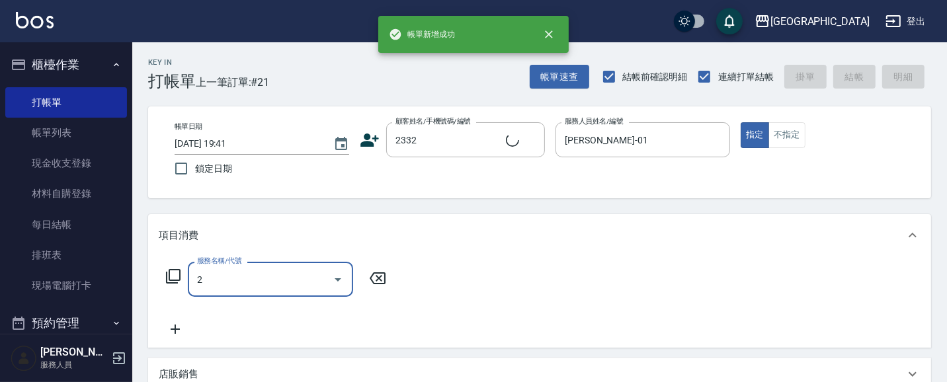
type input "22"
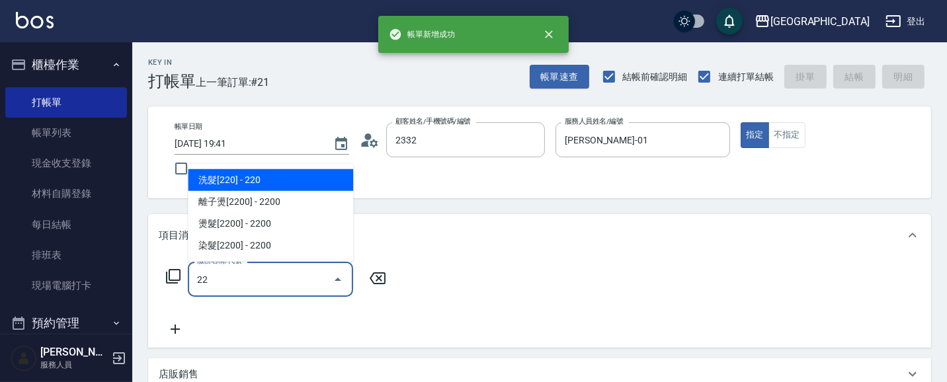
type input "江美麗/0921429788/2332"
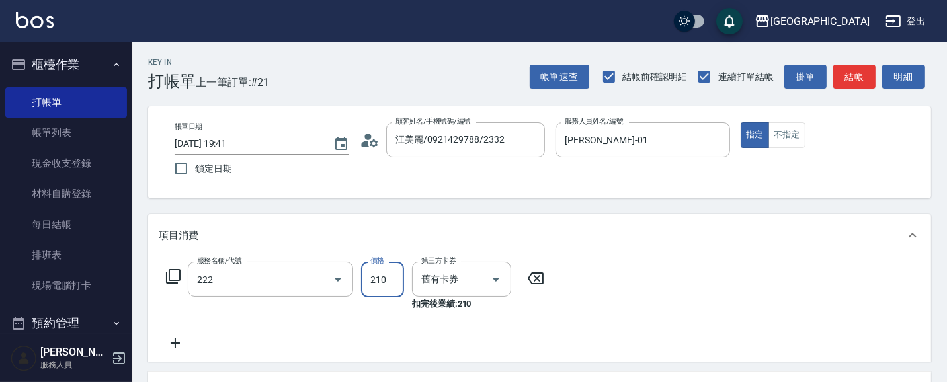
type input "洗髮卡券[210](222)"
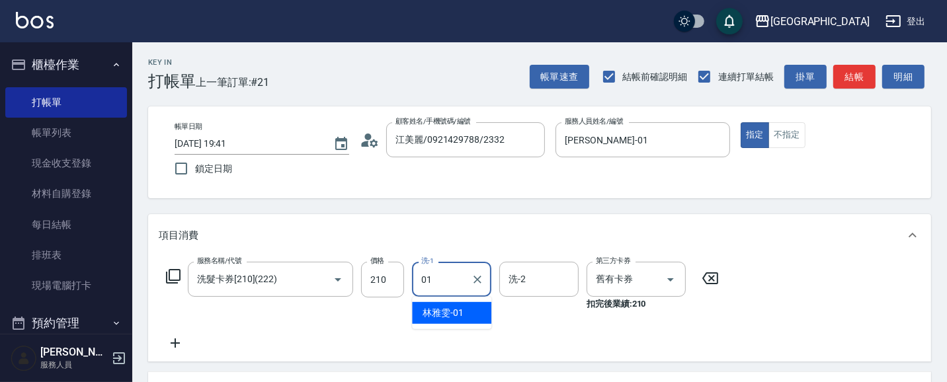
type input "[PERSON_NAME]-01"
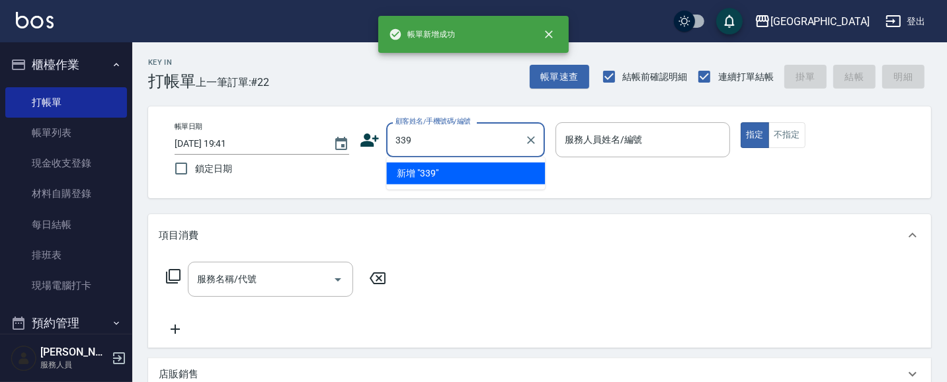
type input "339"
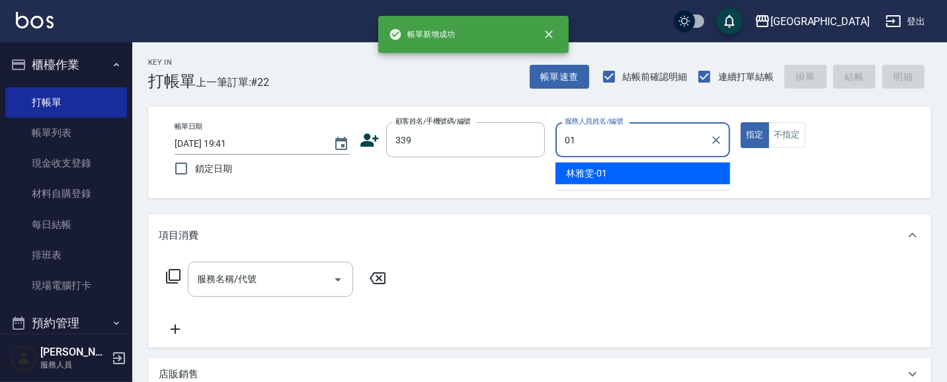
type input "[PERSON_NAME]-01"
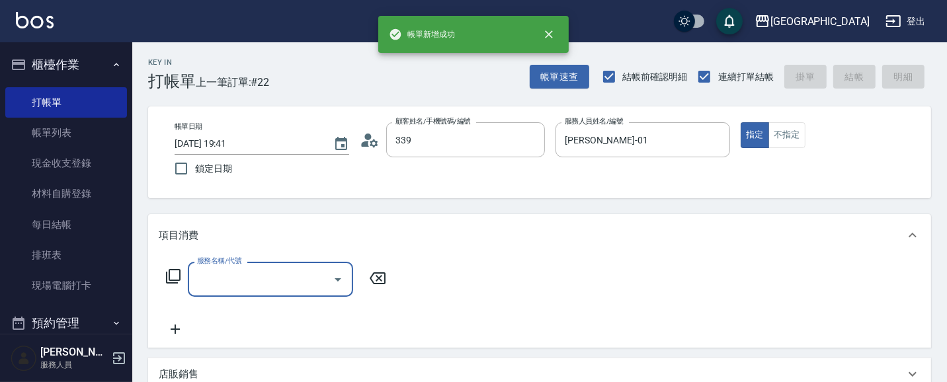
type input "[PERSON_NAME]/0933203987/339"
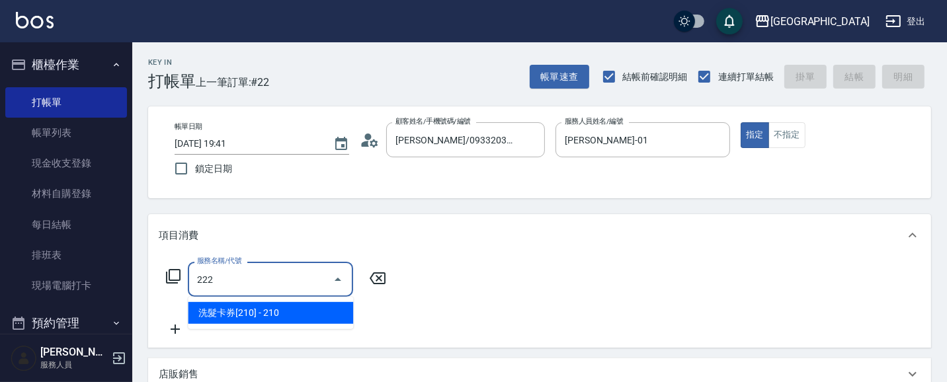
type input "洗髮卡券[210](222)"
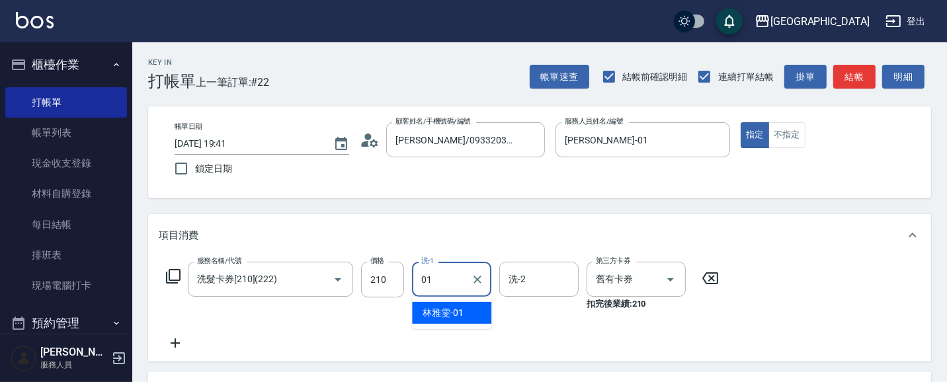
type input "[PERSON_NAME]-01"
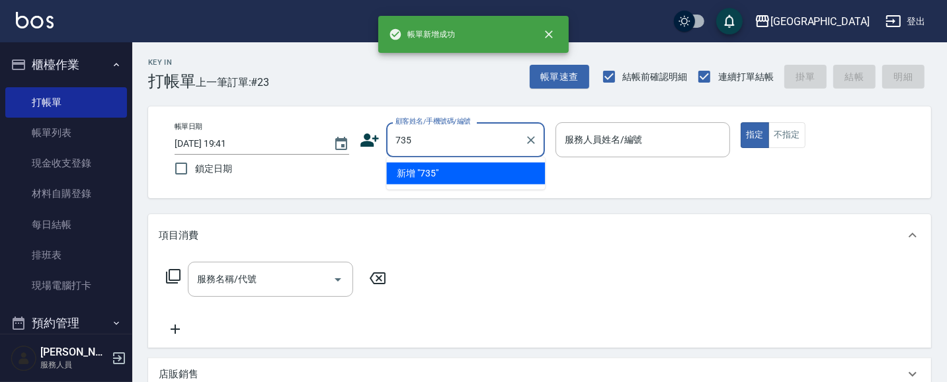
type input "735"
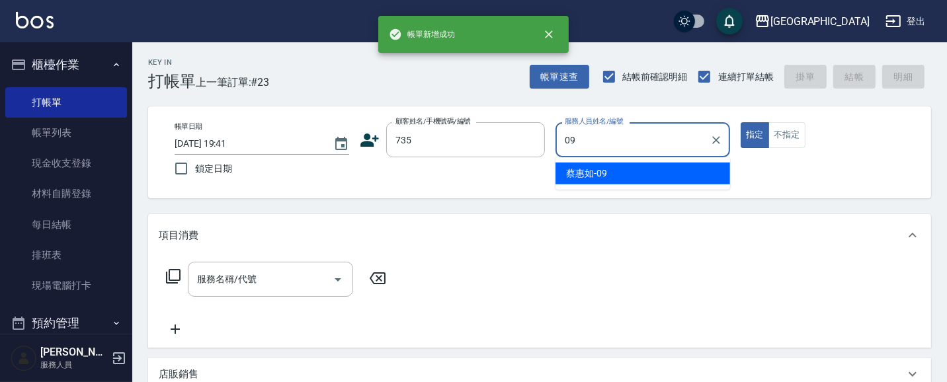
type input "[PERSON_NAME]-09"
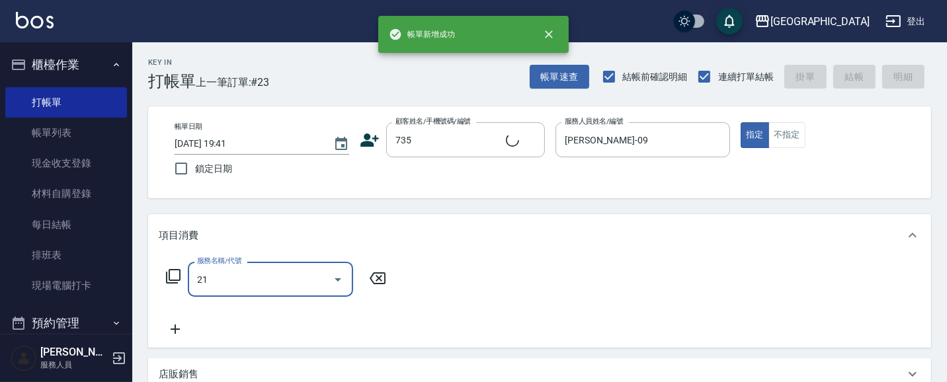
type input "214"
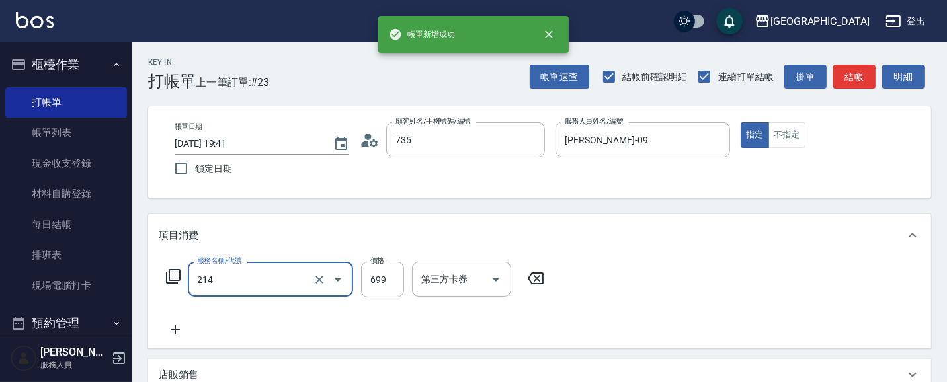
type input "[PERSON_NAME]/ 0958338986/735"
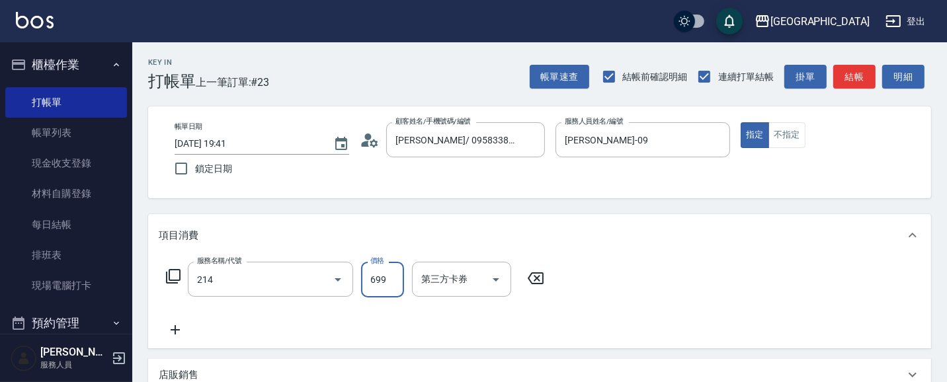
type input "滾珠洗髪699(214)"
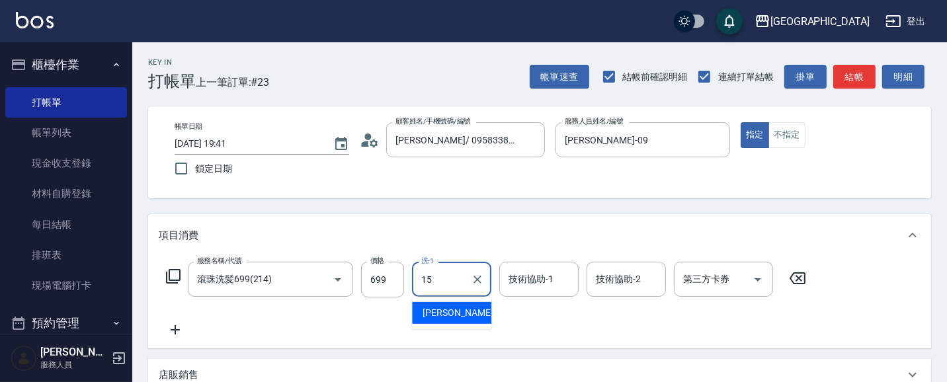
type input "[PERSON_NAME]-15"
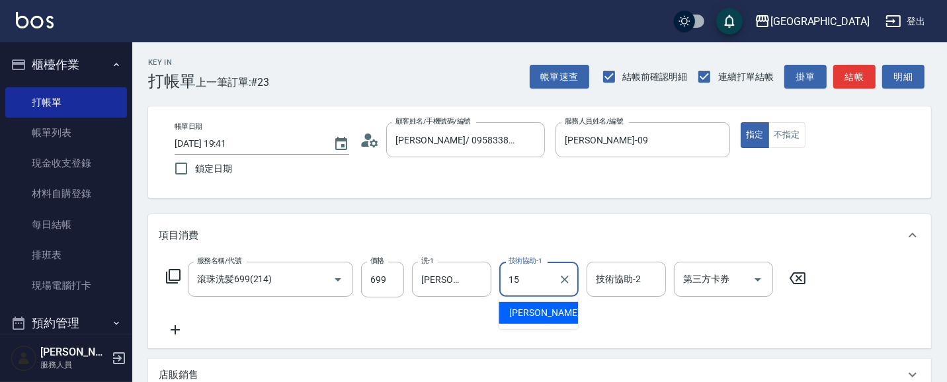
type input "[PERSON_NAME]-15"
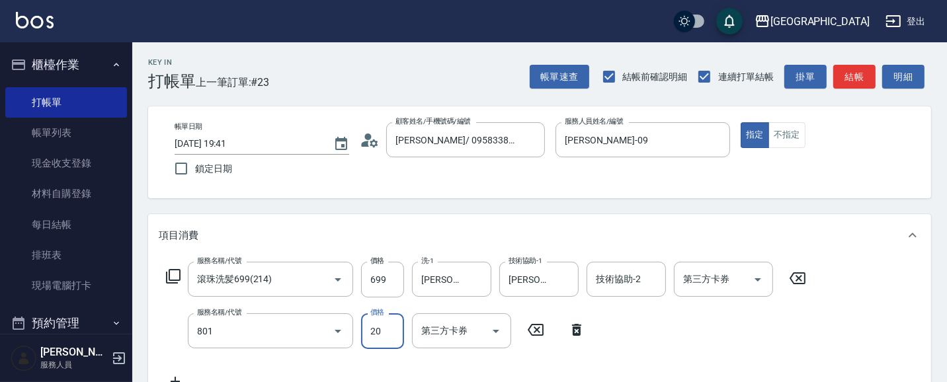
type input "潤絲(801)"
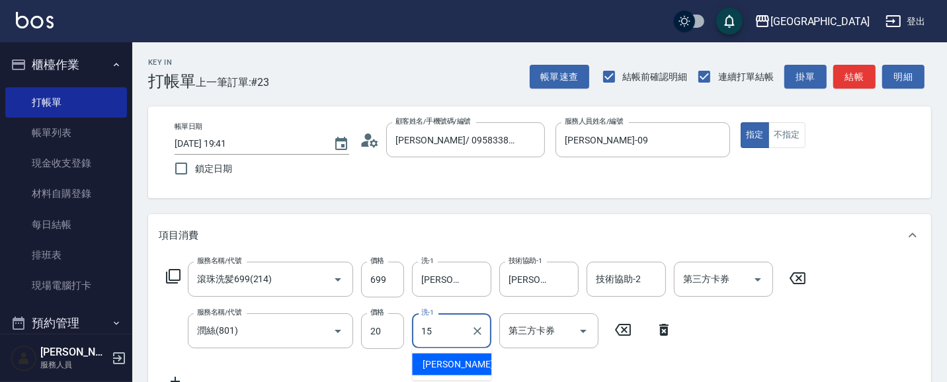
type input "[PERSON_NAME]-15"
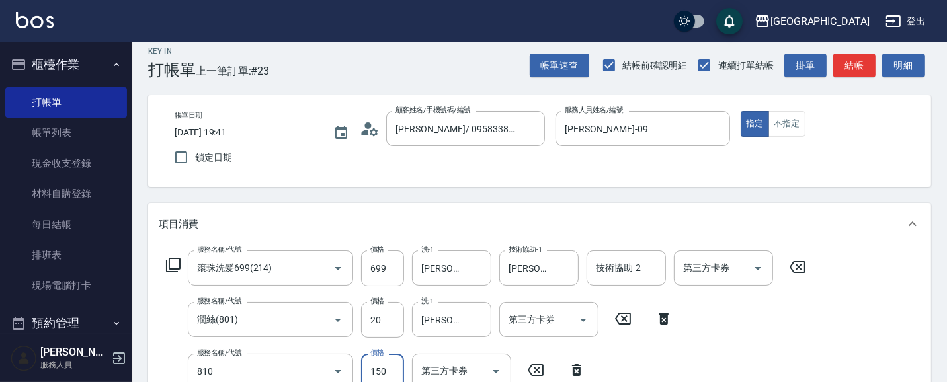
scroll to position [18, 0]
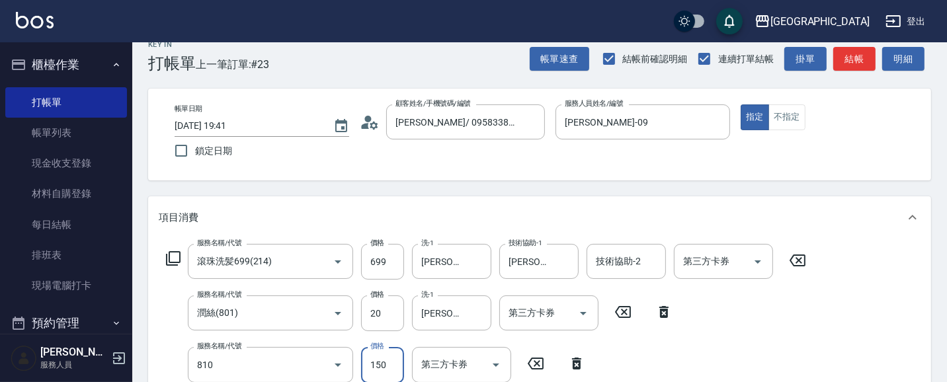
type input "單梳(810)"
type input "100"
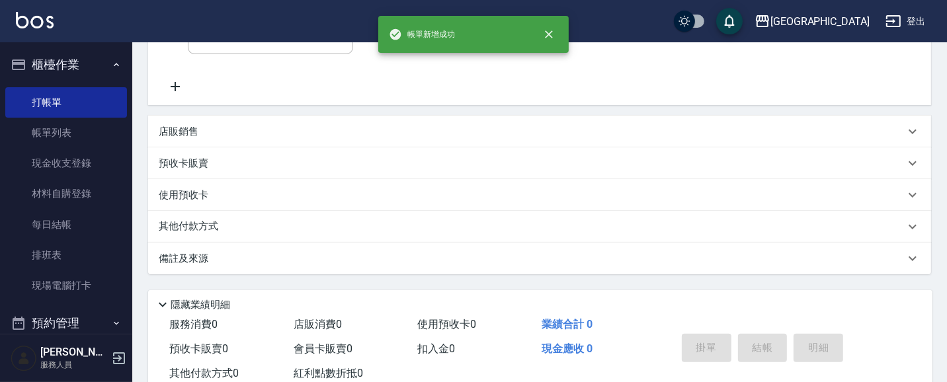
scroll to position [0, 0]
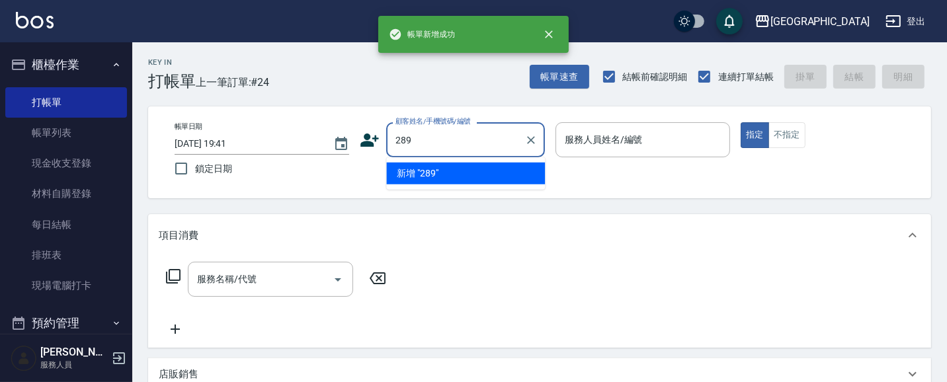
type input "289"
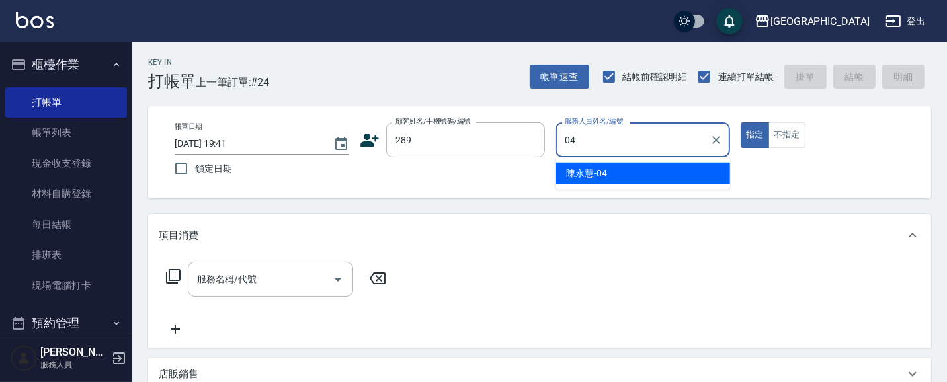
type input "[PERSON_NAME]-04"
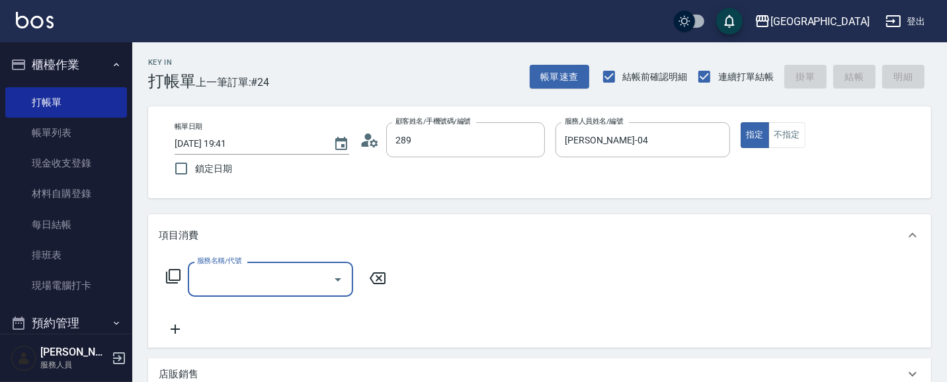
type input "[PERSON_NAME]/0920716960/289"
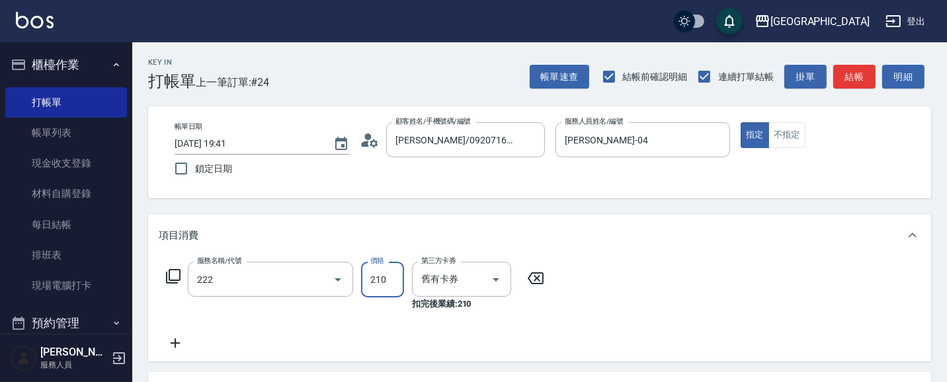
type input "洗髮卡券[210](222)"
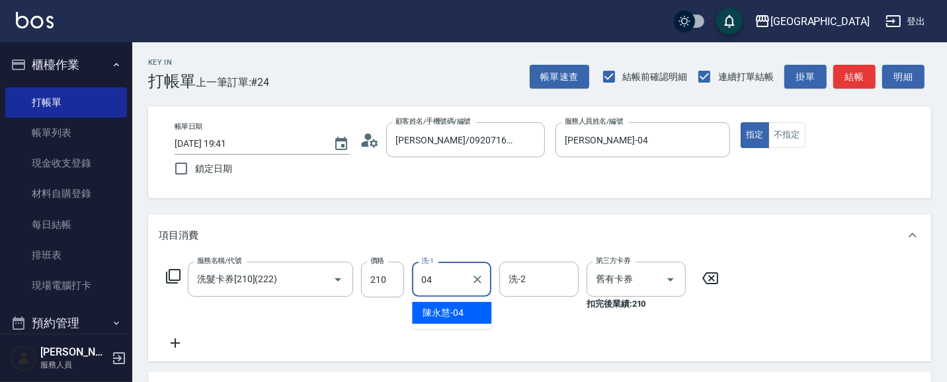
type input "[PERSON_NAME]-04"
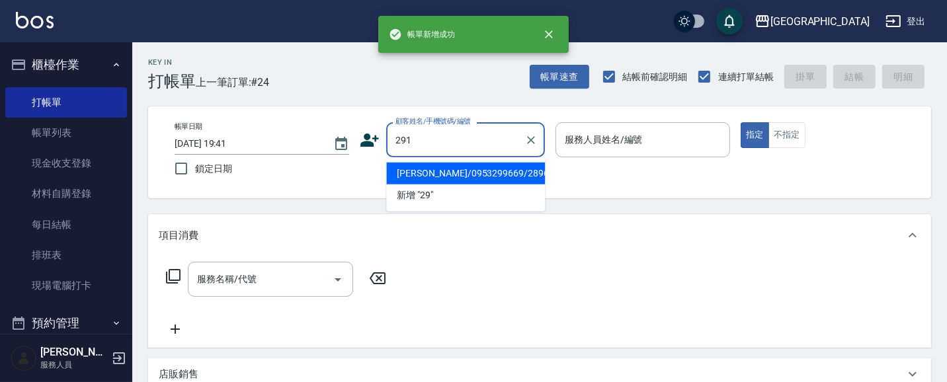
type input "291"
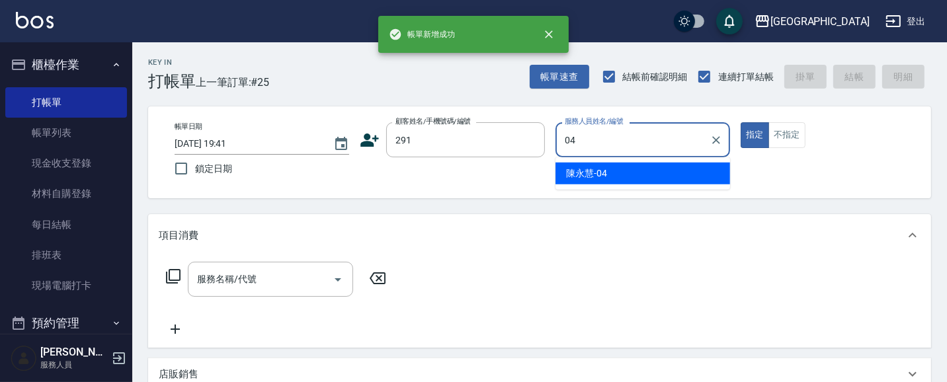
type input "[PERSON_NAME]-04"
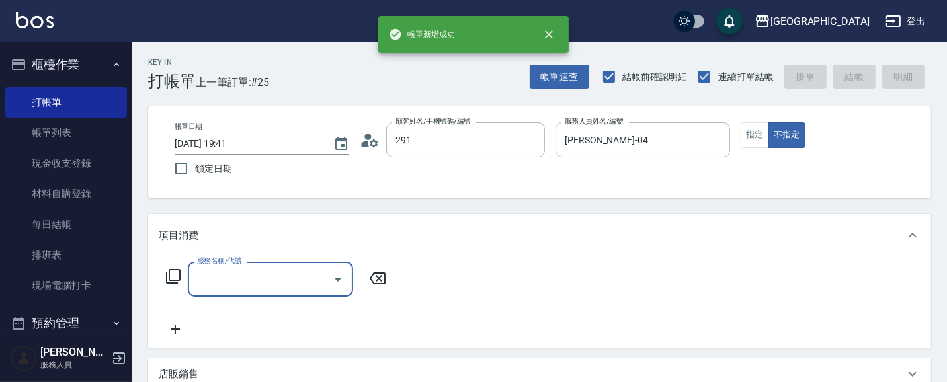
type input "[PERSON_NAME]/291/291"
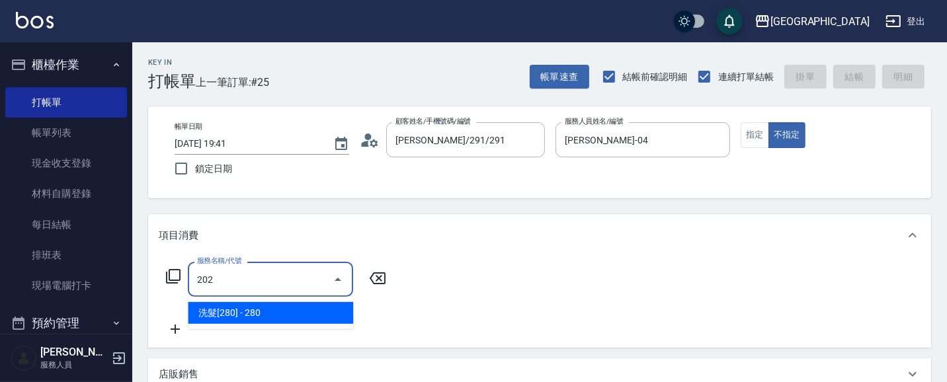
type input "洗髮[280](202)"
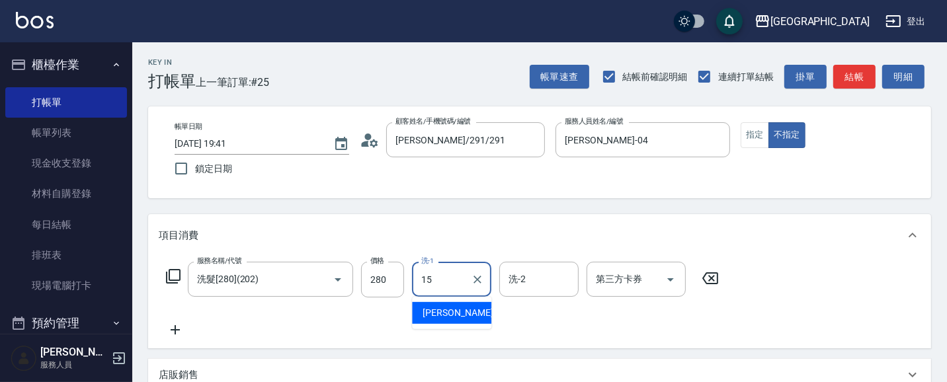
type input "[PERSON_NAME]-15"
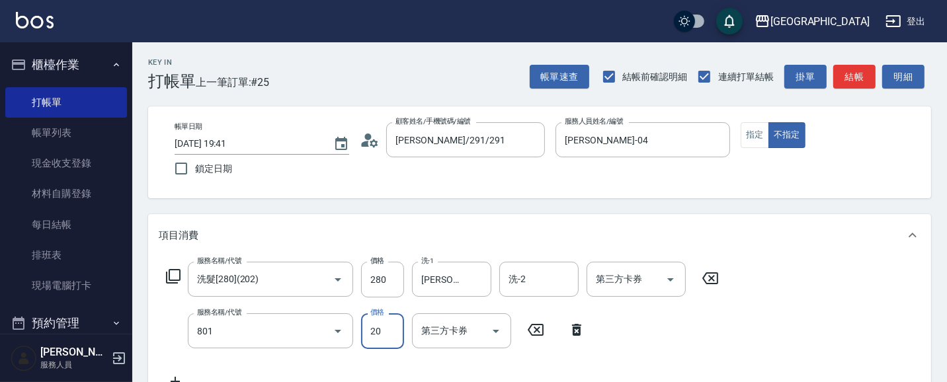
type input "潤絲(801)"
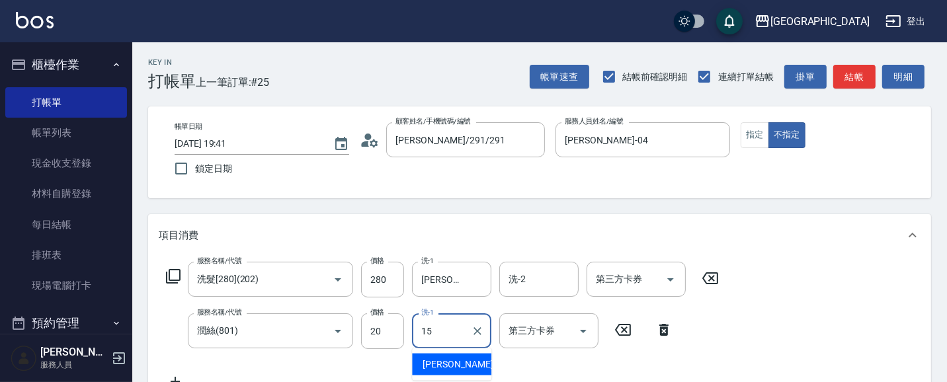
type input "[PERSON_NAME]-15"
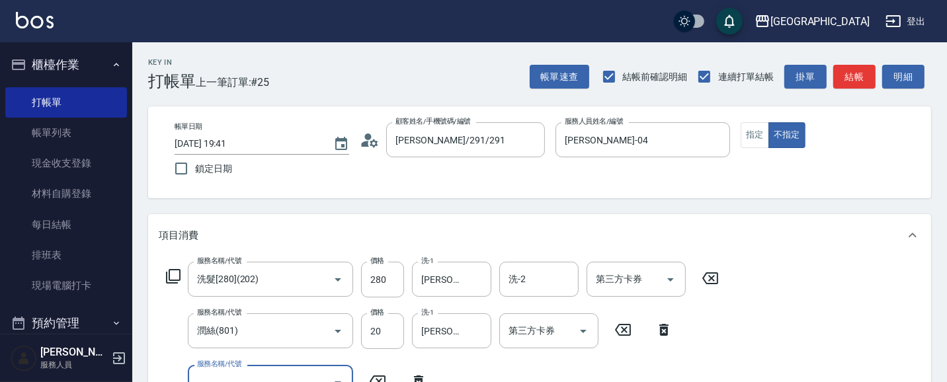
scroll to position [11, 0]
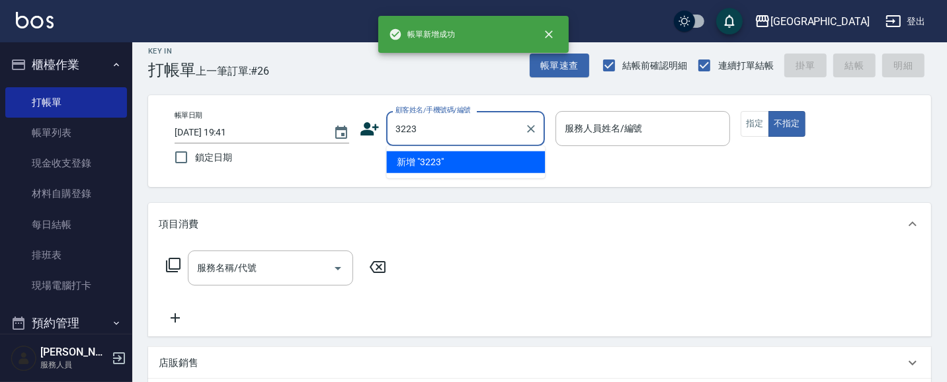
type input "3223"
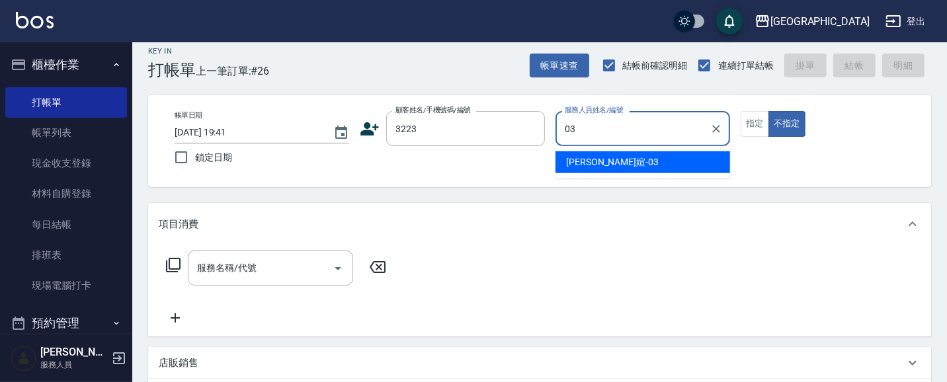
type input "[PERSON_NAME]媗-03"
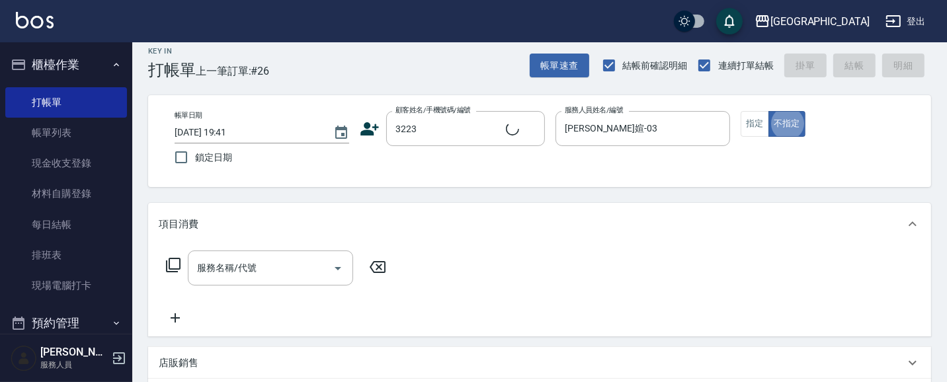
type input "[PERSON_NAME]/0922541386/3223"
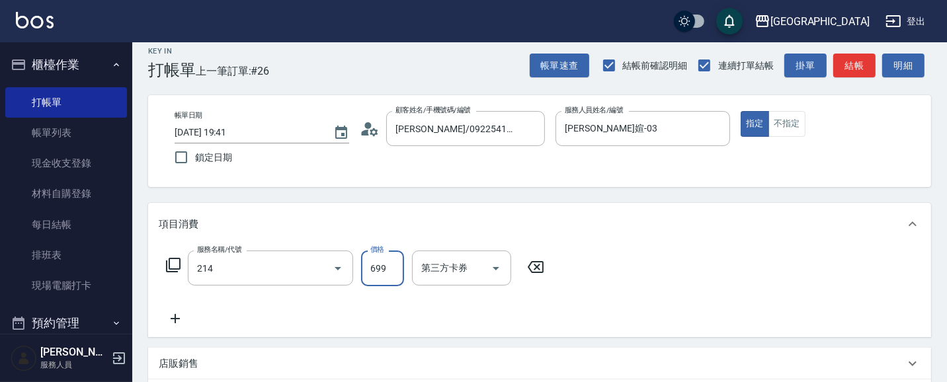
type input "滾珠洗髪699(214)"
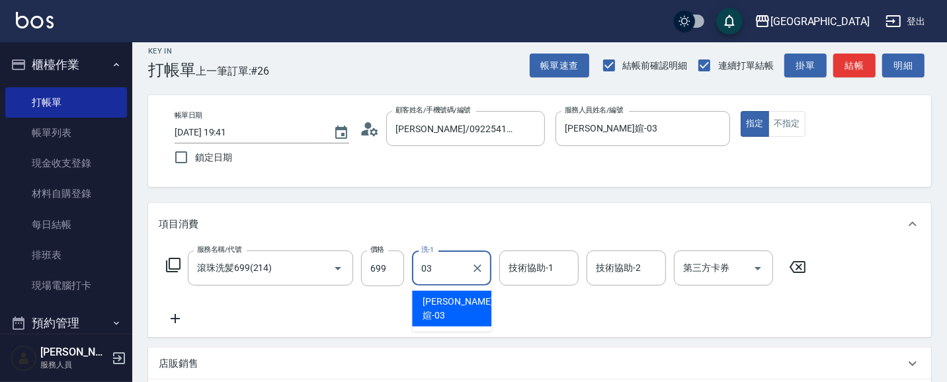
type input "[PERSON_NAME]媗-03"
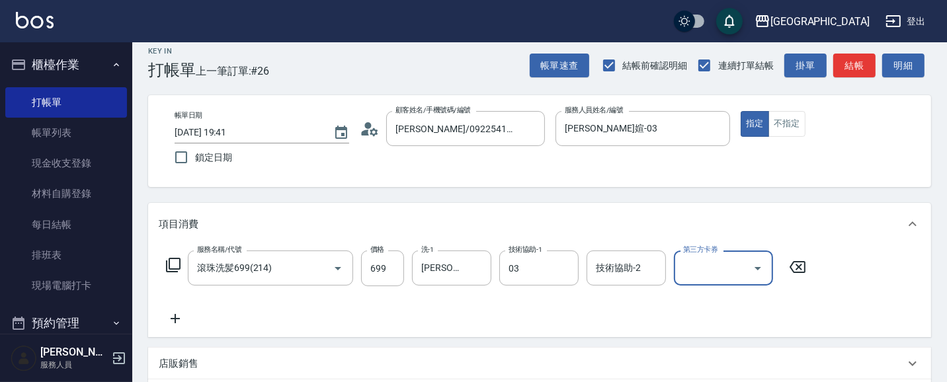
type input "[PERSON_NAME]媗-03"
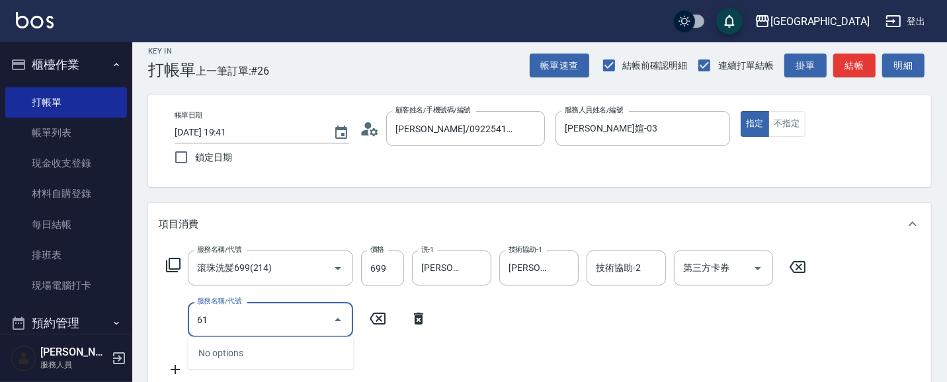
type input "6"
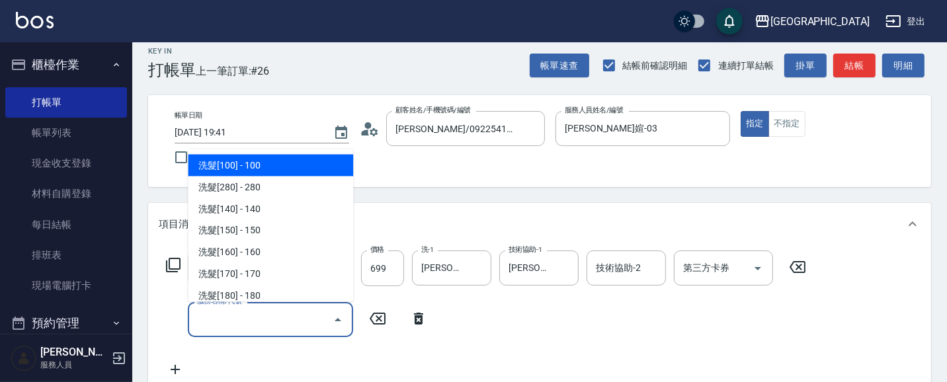
type input "洗髮[100](201)"
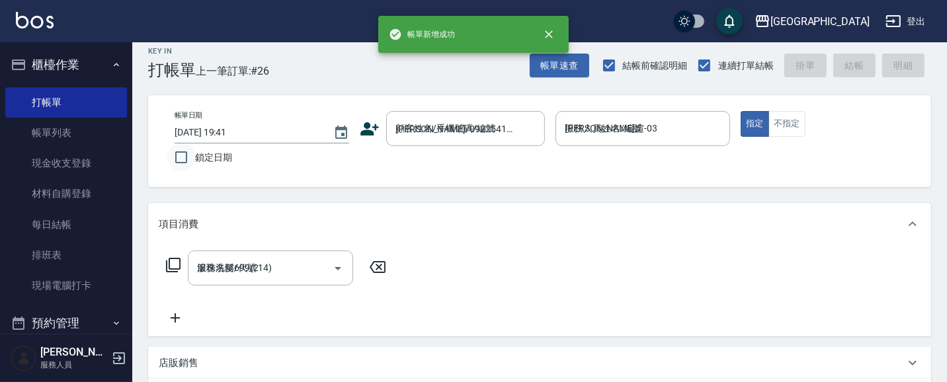
type input "[DATE] 19:42"
